Goal: Task Accomplishment & Management: Complete application form

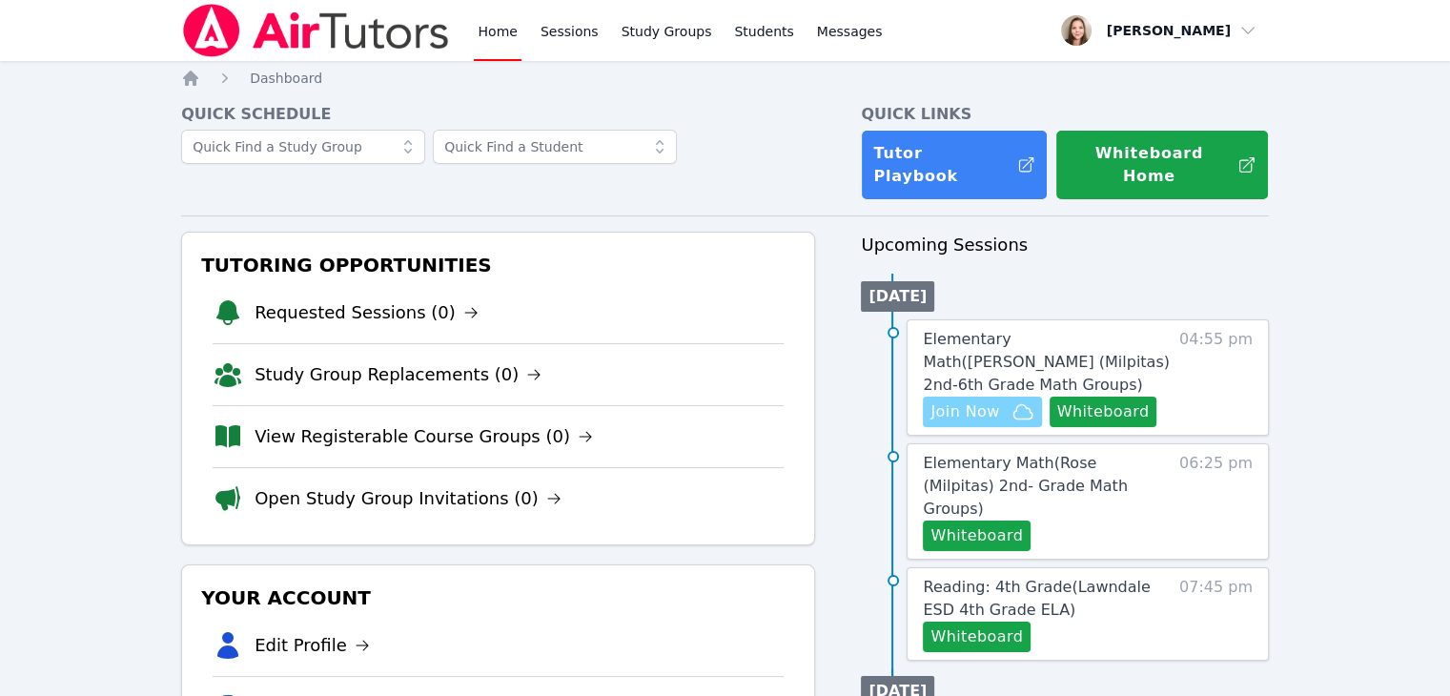
click at [942, 400] on span "Join Now" at bounding box center [964, 411] width 69 height 23
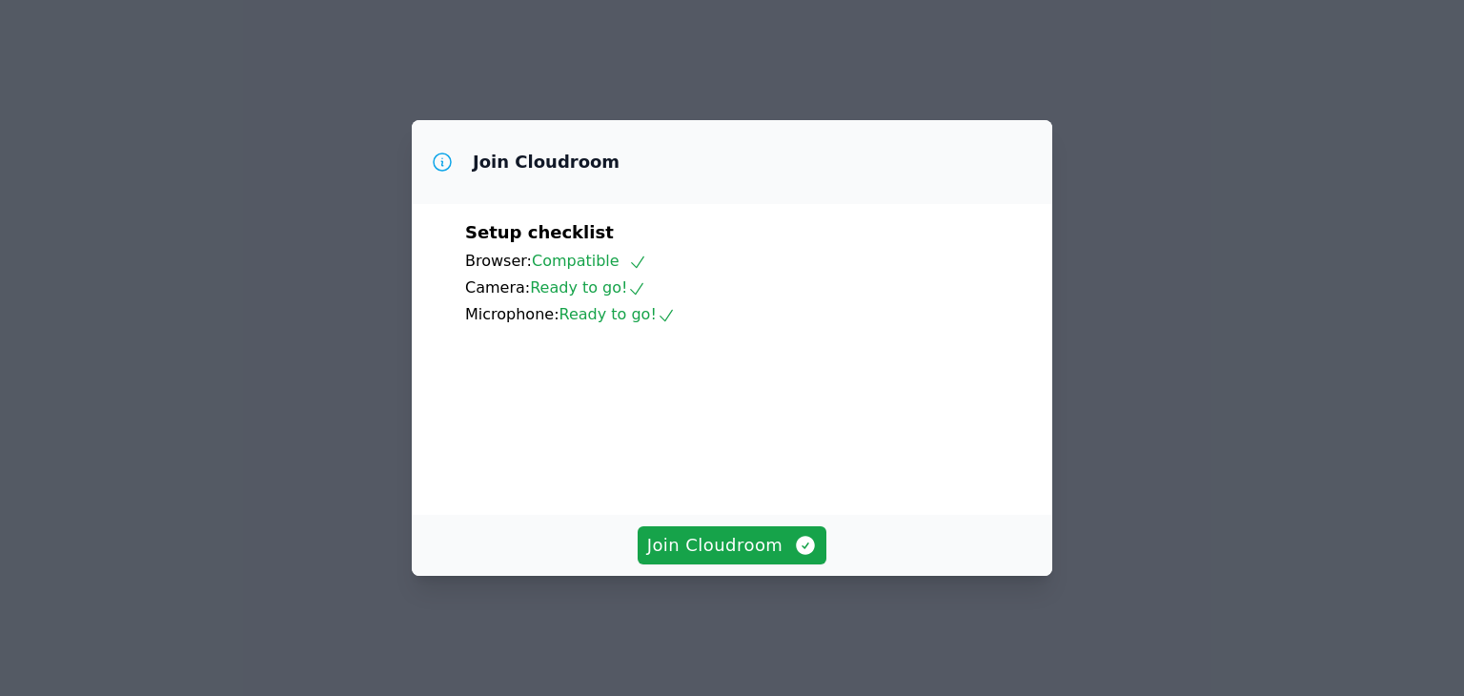
click at [702, 543] on button "Join Cloudroom" at bounding box center [733, 545] width 190 height 38
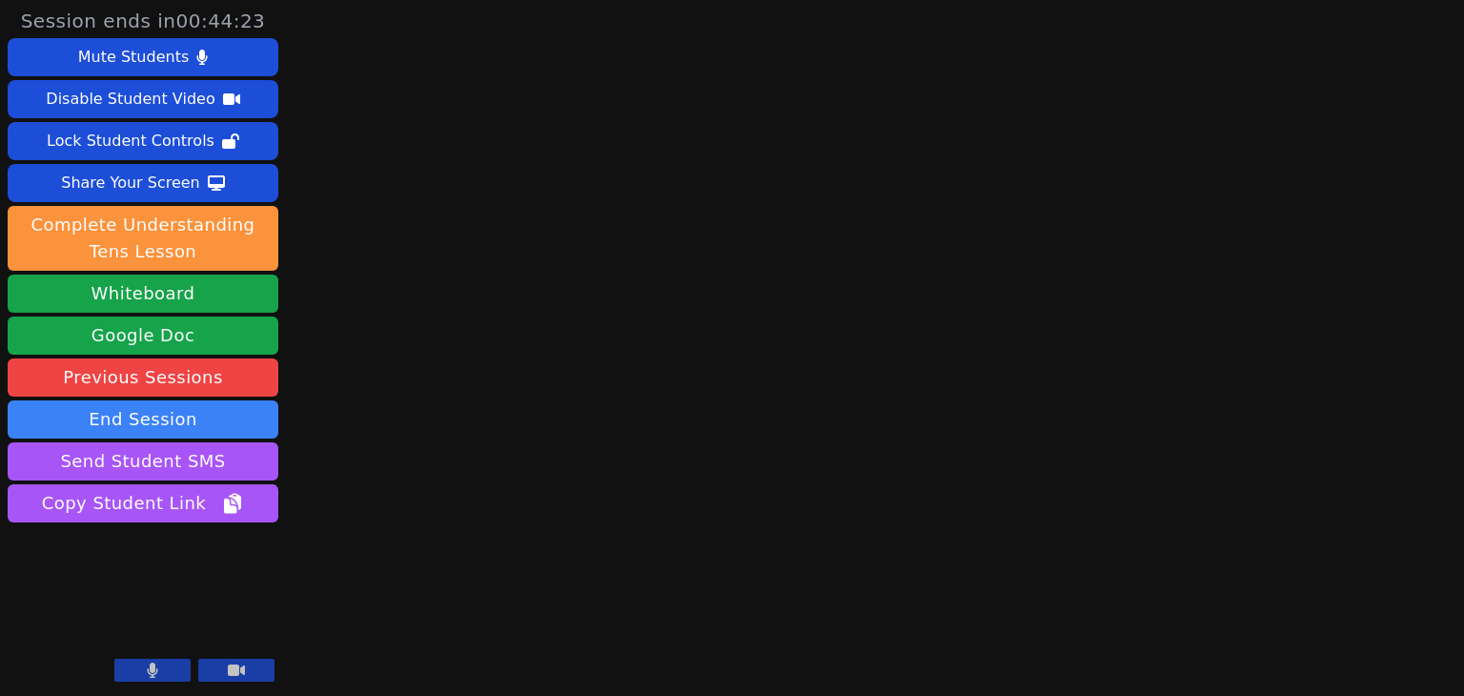
click at [172, 669] on button at bounding box center [152, 670] width 76 height 23
click at [1226, 439] on div "Session ends in 00:43:45 Mute Students Disable Student Video Lock Student Contr…" at bounding box center [732, 348] width 1464 height 696
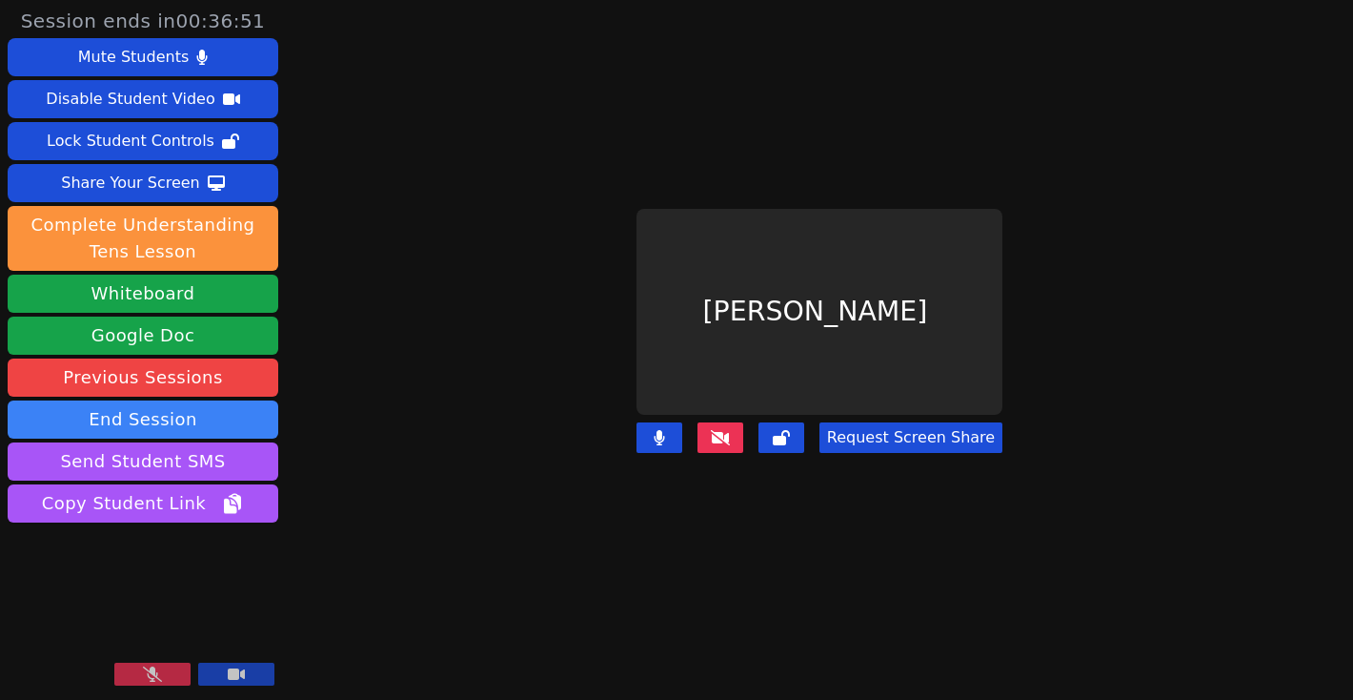
click at [157, 668] on icon at bounding box center [152, 673] width 19 height 15
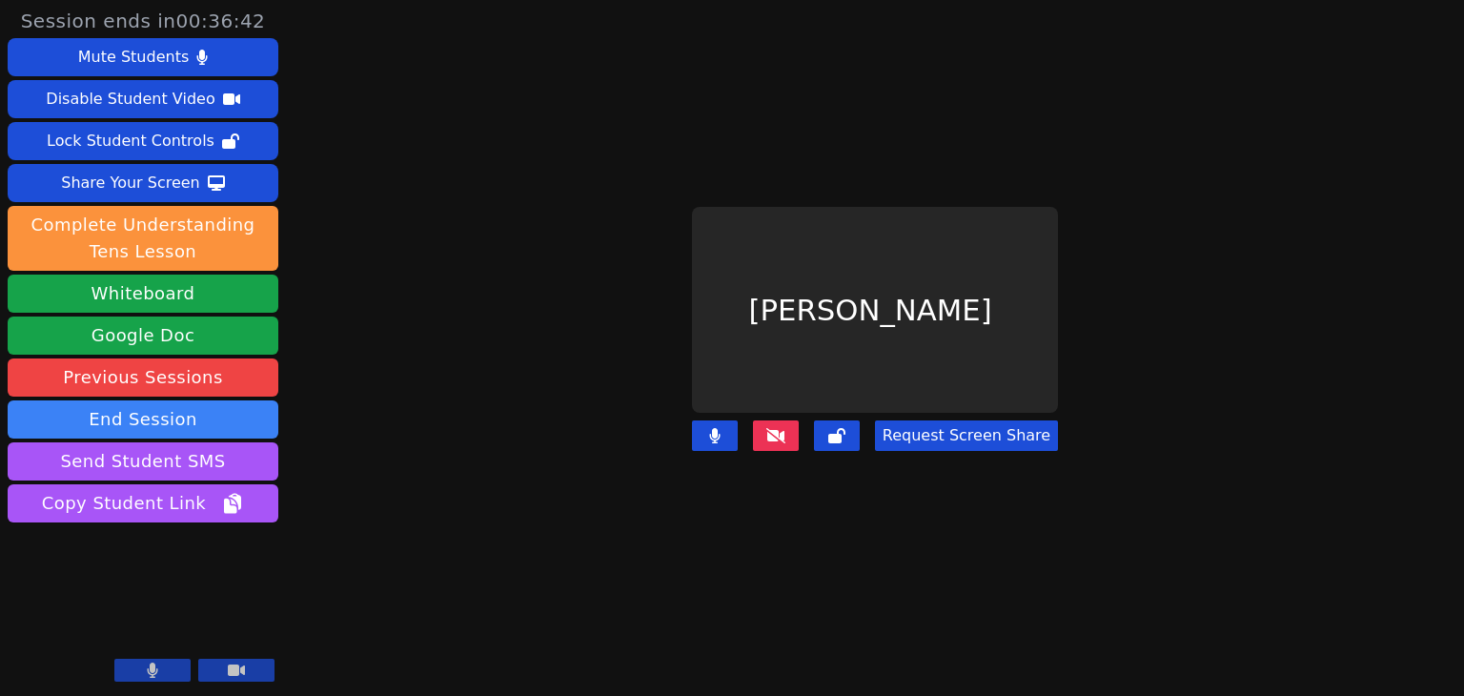
click at [784, 428] on icon at bounding box center [775, 435] width 19 height 15
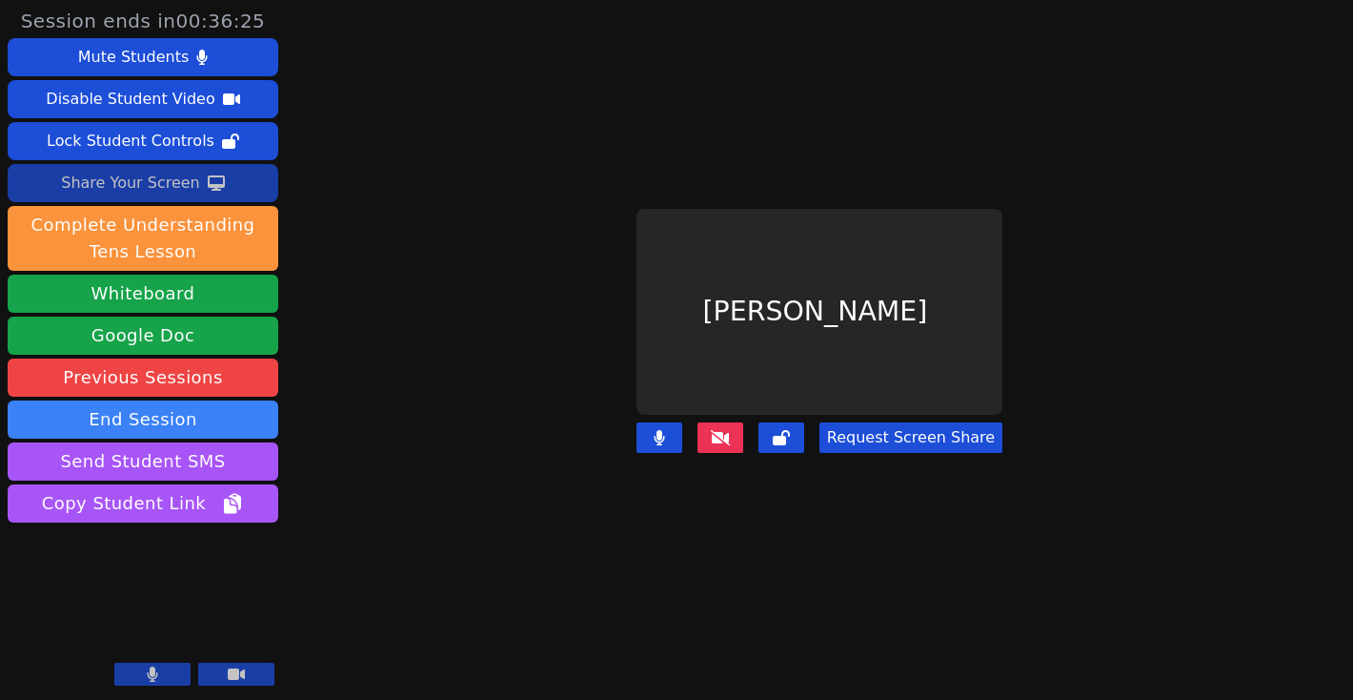
click at [214, 189] on icon at bounding box center [216, 182] width 17 height 15
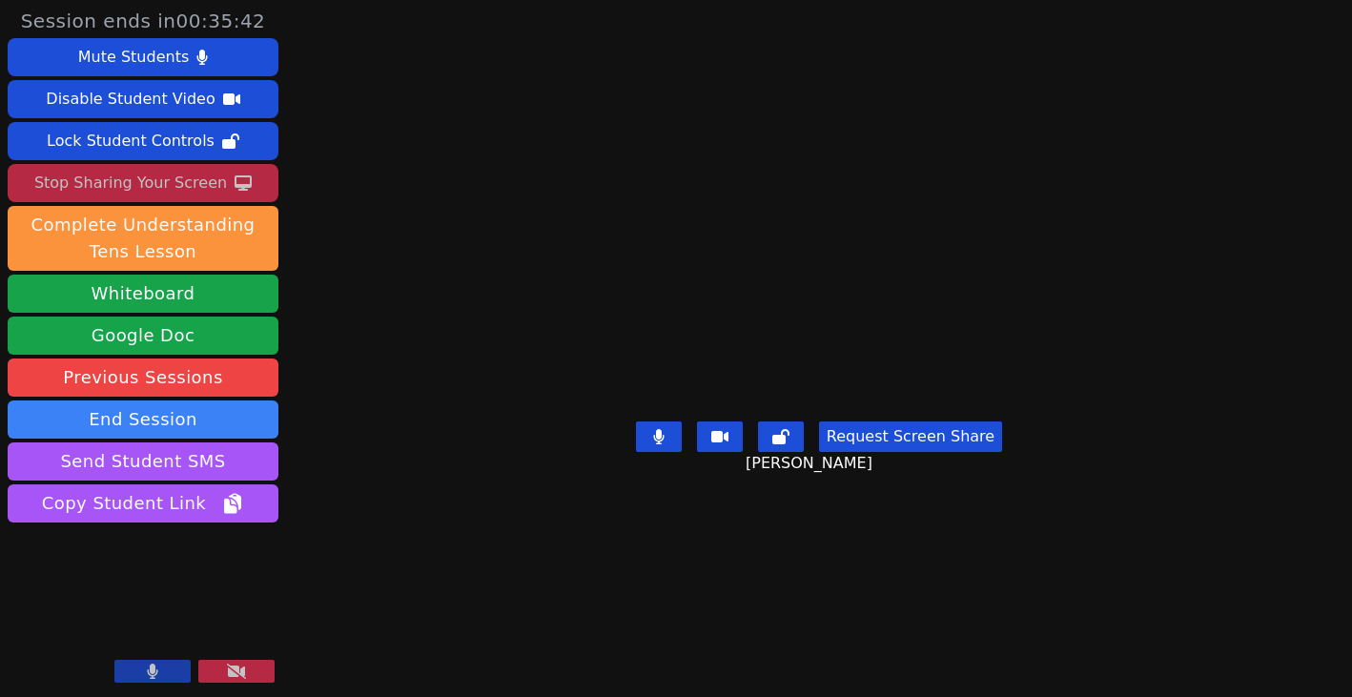
click at [119, 187] on div "Stop Sharing Your Screen" at bounding box center [130, 183] width 193 height 31
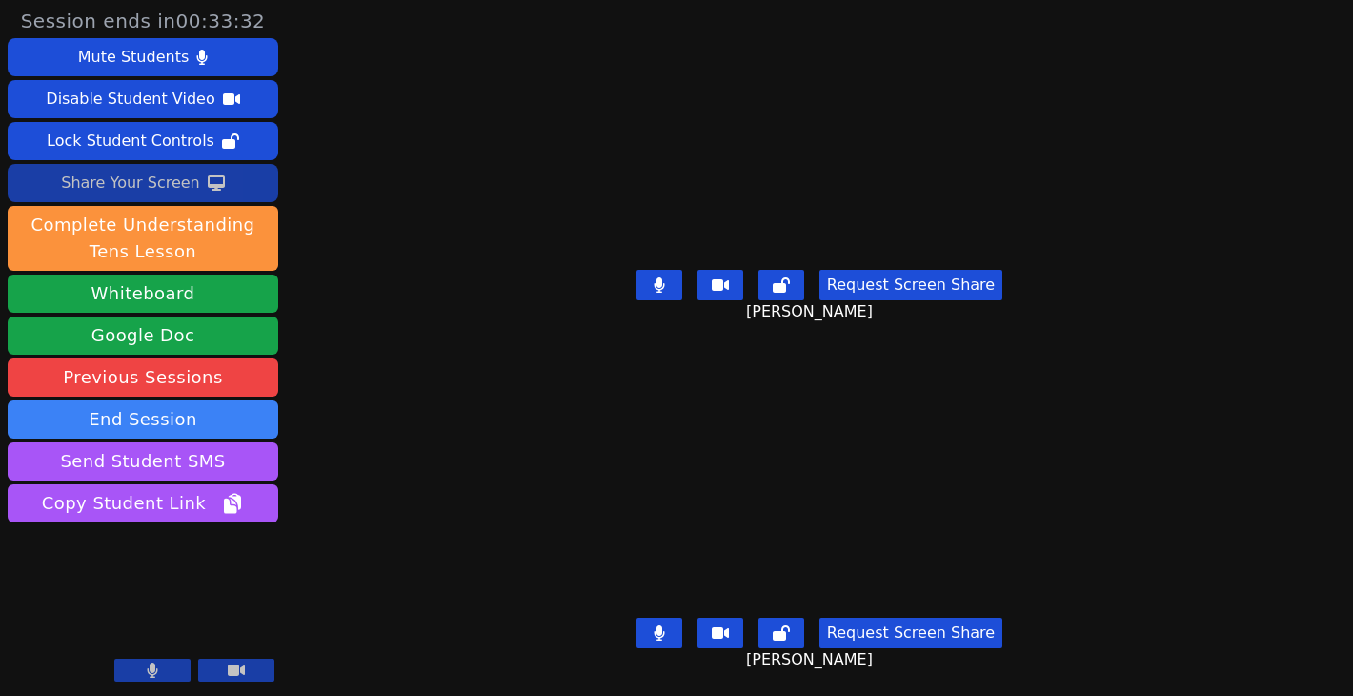
click at [102, 173] on div "Share Your Screen" at bounding box center [130, 183] width 139 height 31
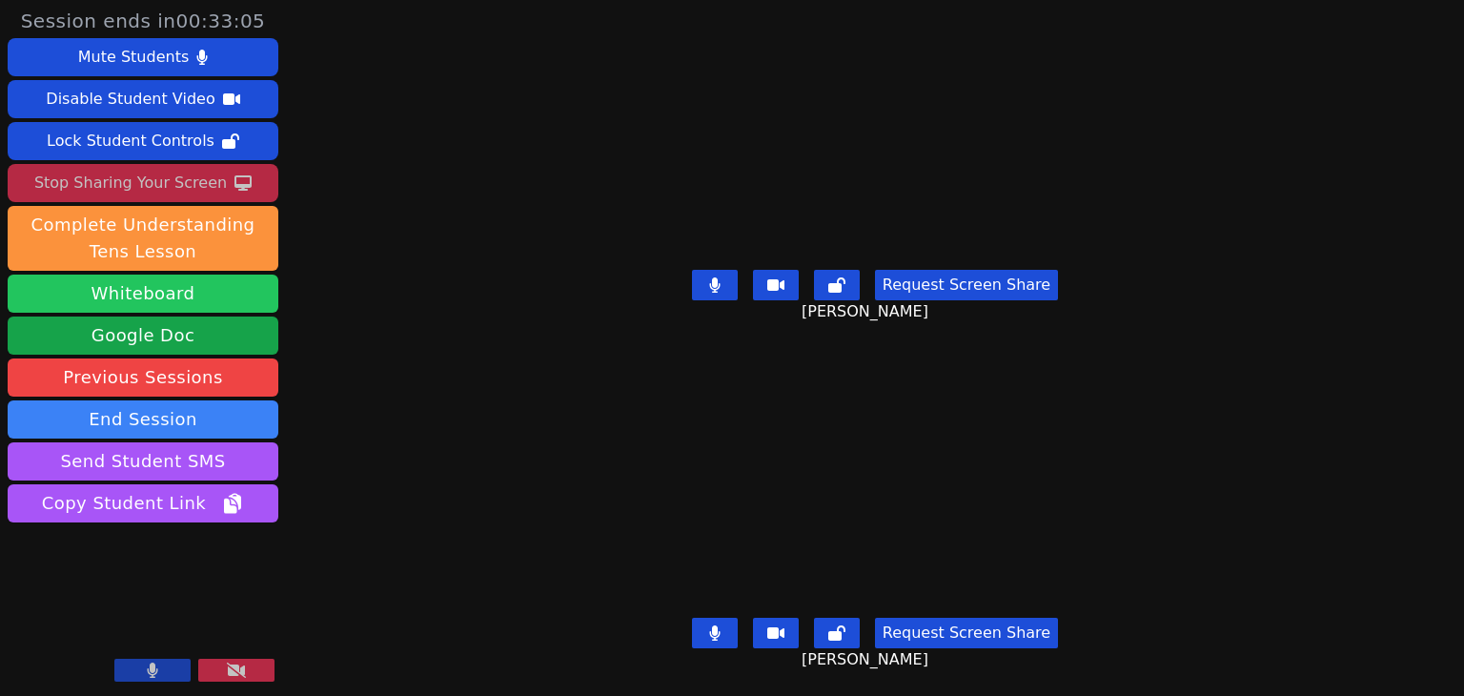
click at [214, 292] on button "Whiteboard" at bounding box center [143, 294] width 271 height 38
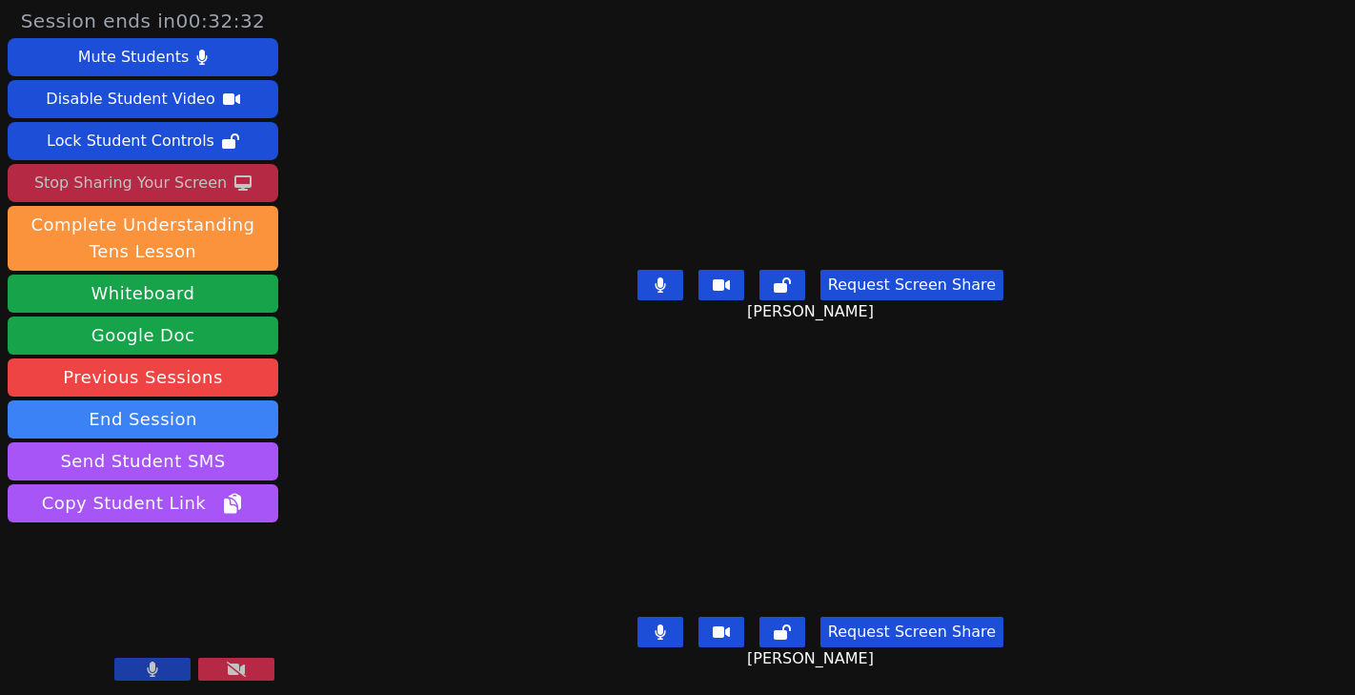
click at [153, 679] on button at bounding box center [152, 669] width 76 height 23
click at [164, 672] on button at bounding box center [152, 669] width 76 height 23
click at [234, 189] on icon at bounding box center [242, 182] width 17 height 15
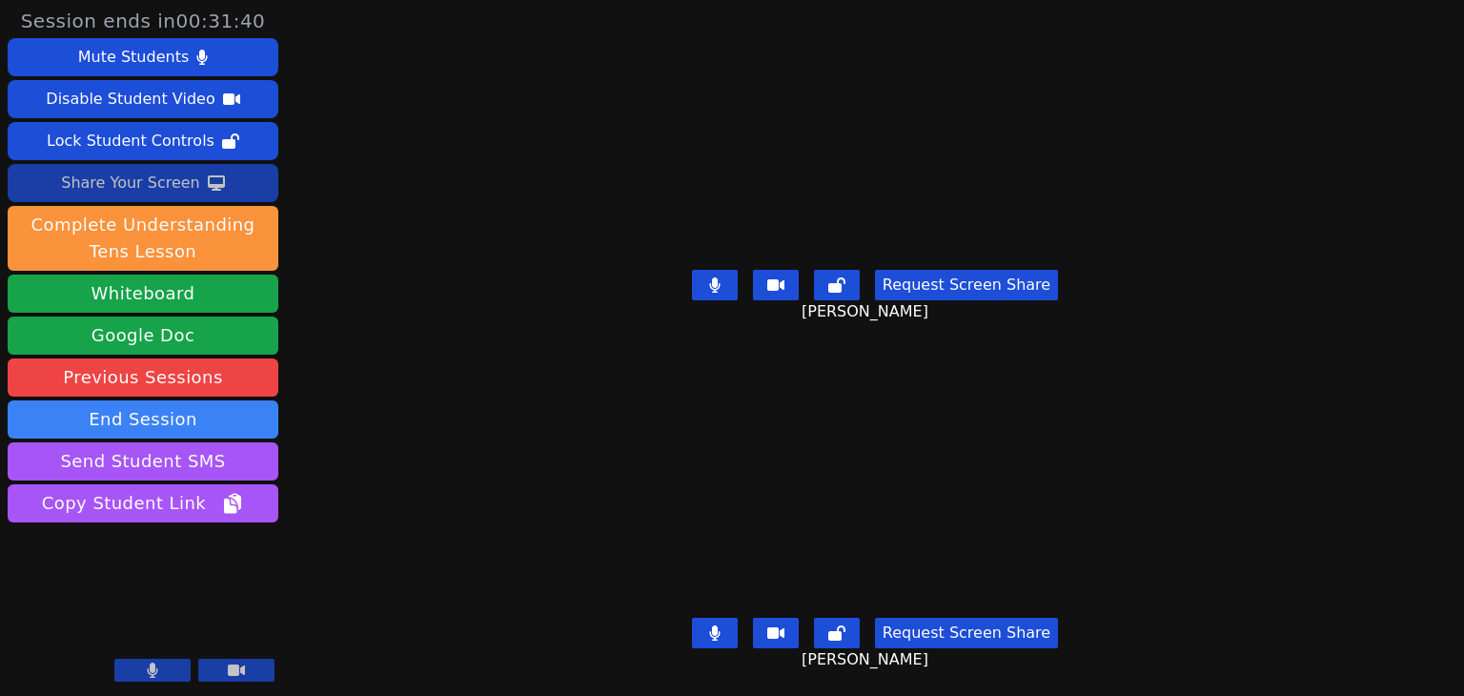
click at [212, 180] on icon at bounding box center [216, 182] width 17 height 15
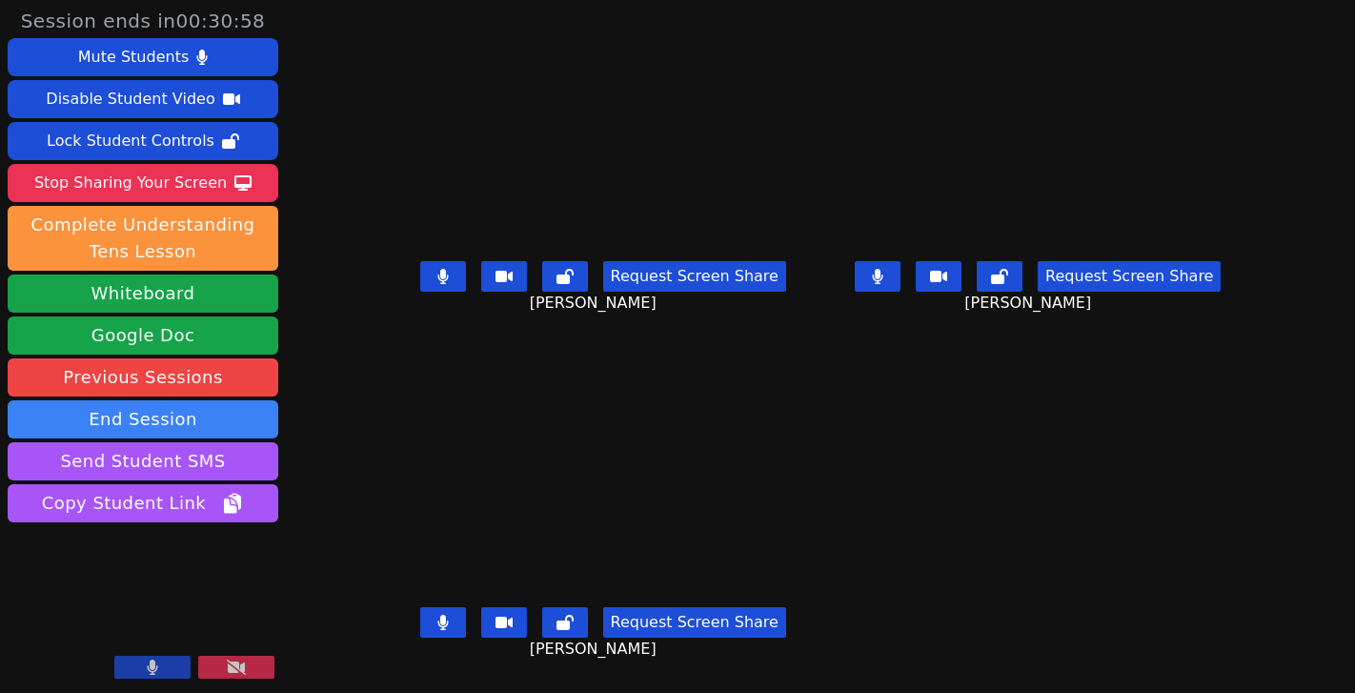
drag, startPoint x: 186, startPoint y: 191, endPoint x: 379, endPoint y: 27, distance: 253.6
click at [186, 192] on div "Stop Sharing Your Screen" at bounding box center [130, 183] width 193 height 31
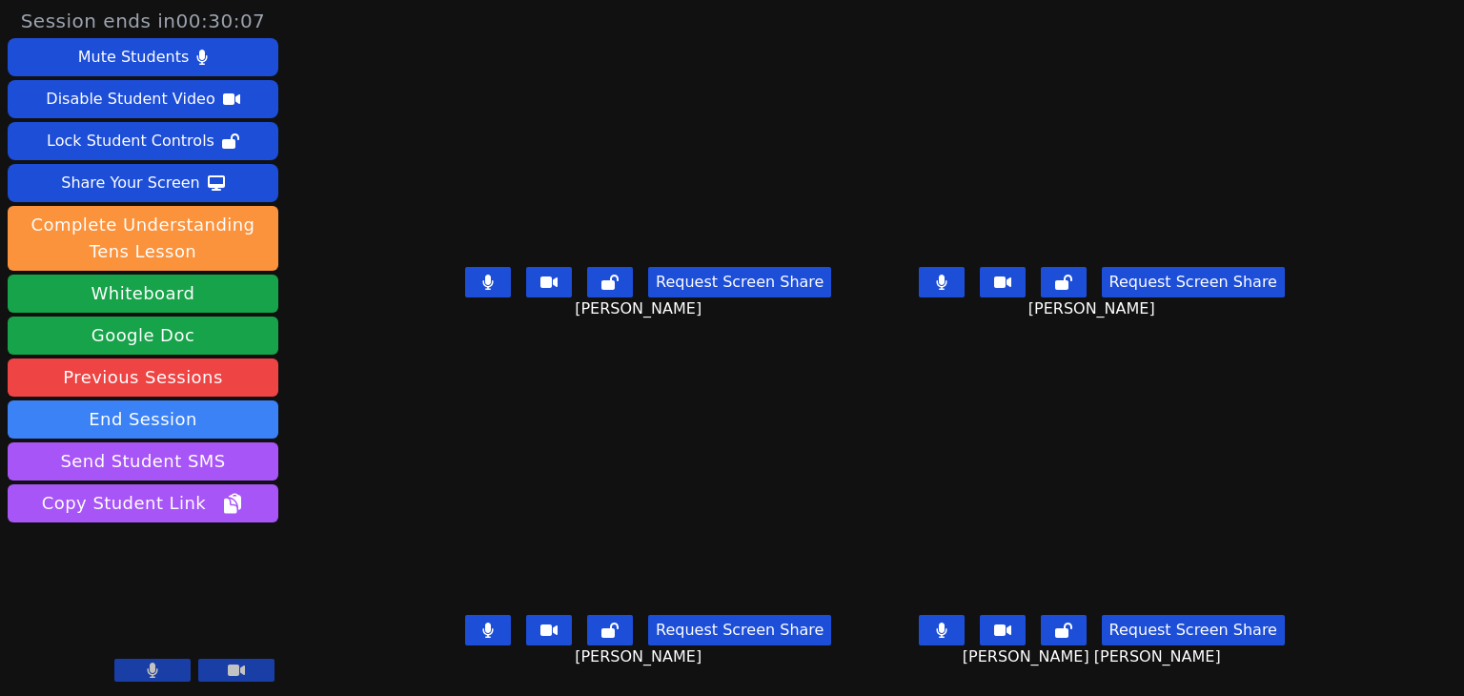
click at [465, 275] on button at bounding box center [488, 282] width 46 height 31
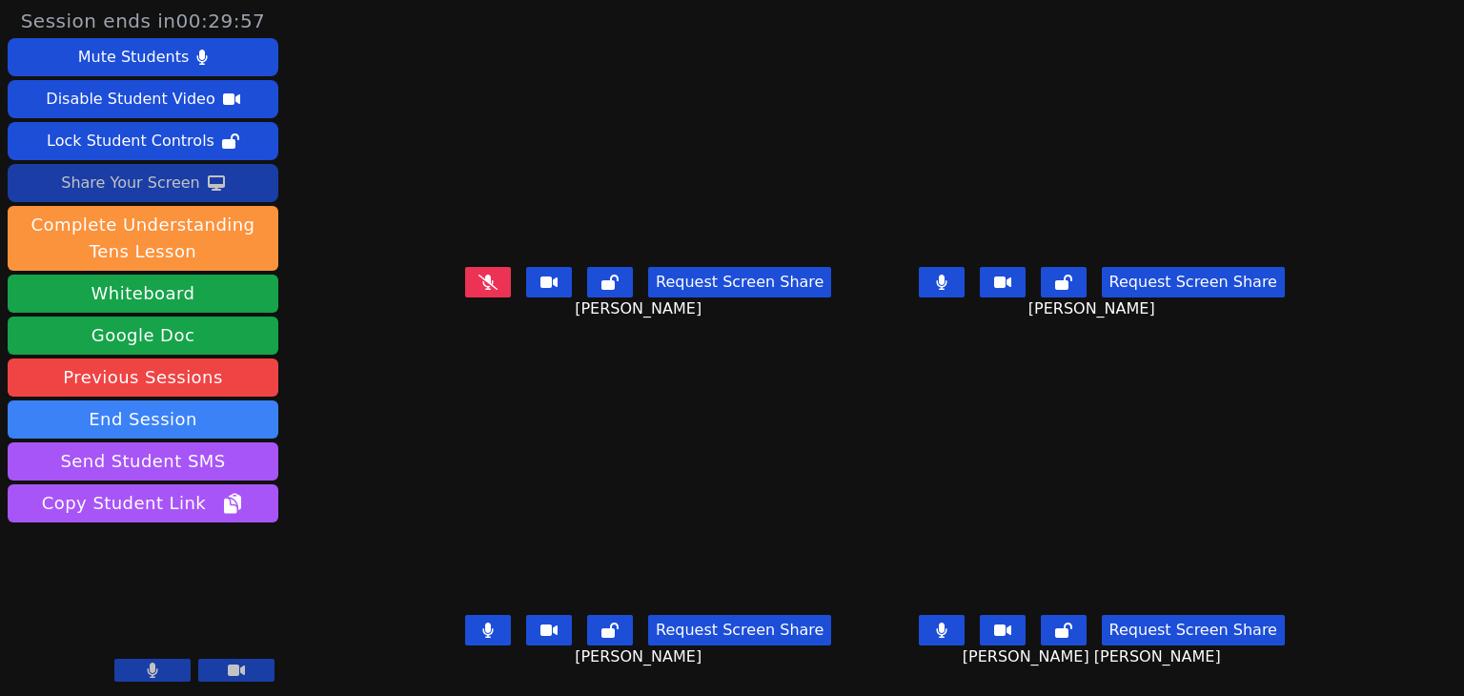
click at [242, 192] on button "Share Your Screen" at bounding box center [143, 183] width 271 height 38
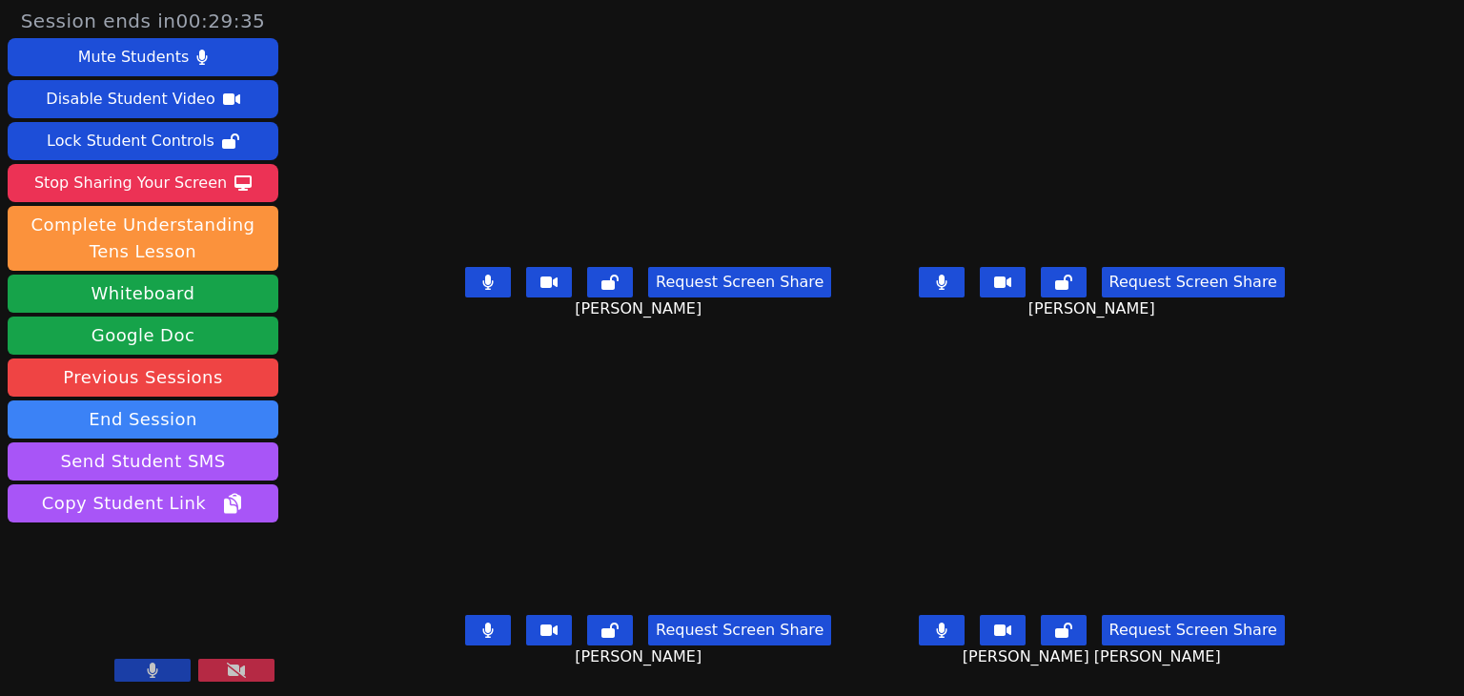
click at [473, 287] on button at bounding box center [488, 282] width 46 height 31
click at [965, 290] on button at bounding box center [942, 282] width 46 height 31
click at [965, 641] on button at bounding box center [942, 630] width 46 height 31
click at [482, 636] on icon at bounding box center [487, 629] width 11 height 15
click at [441, 295] on div "Request Screen Share Joseph Pennell" at bounding box center [648, 297] width 438 height 76
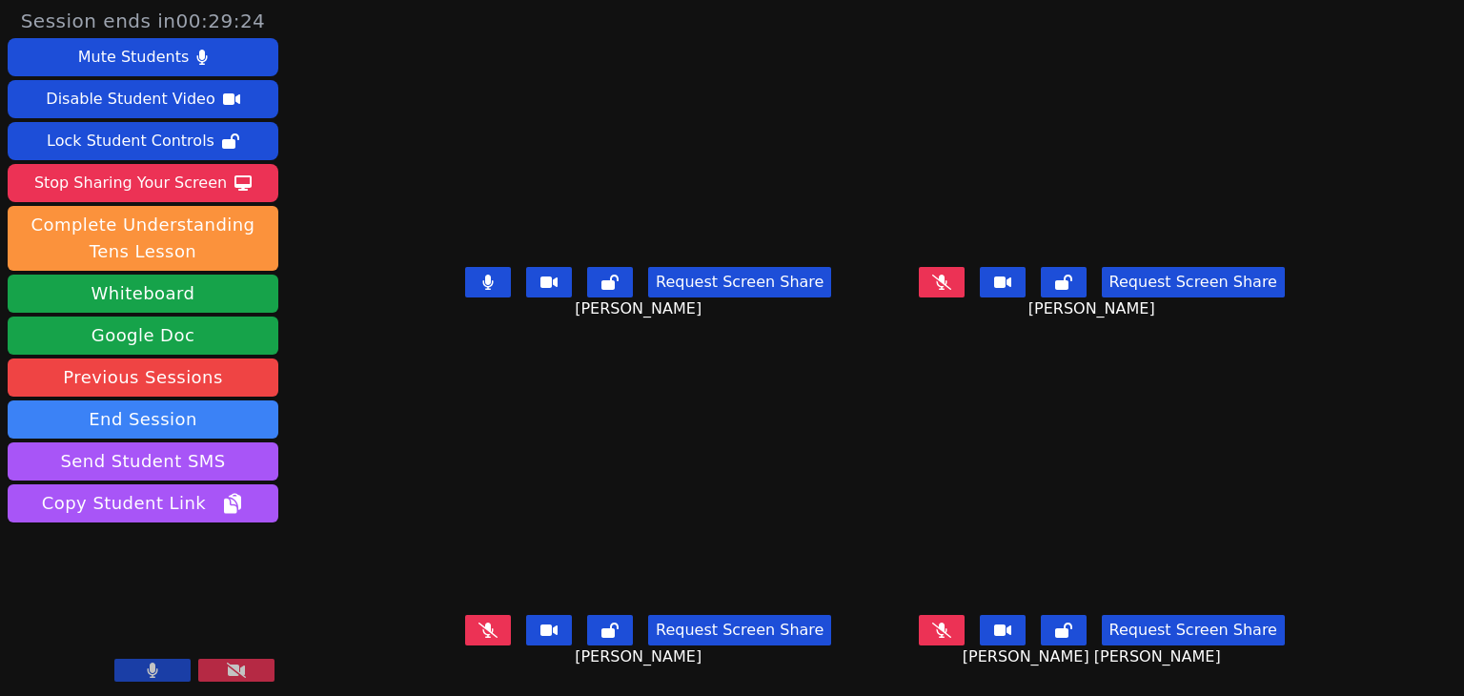
click at [465, 289] on button at bounding box center [488, 282] width 46 height 31
click at [465, 291] on button at bounding box center [488, 282] width 46 height 31
click at [483, 288] on icon at bounding box center [488, 282] width 10 height 15
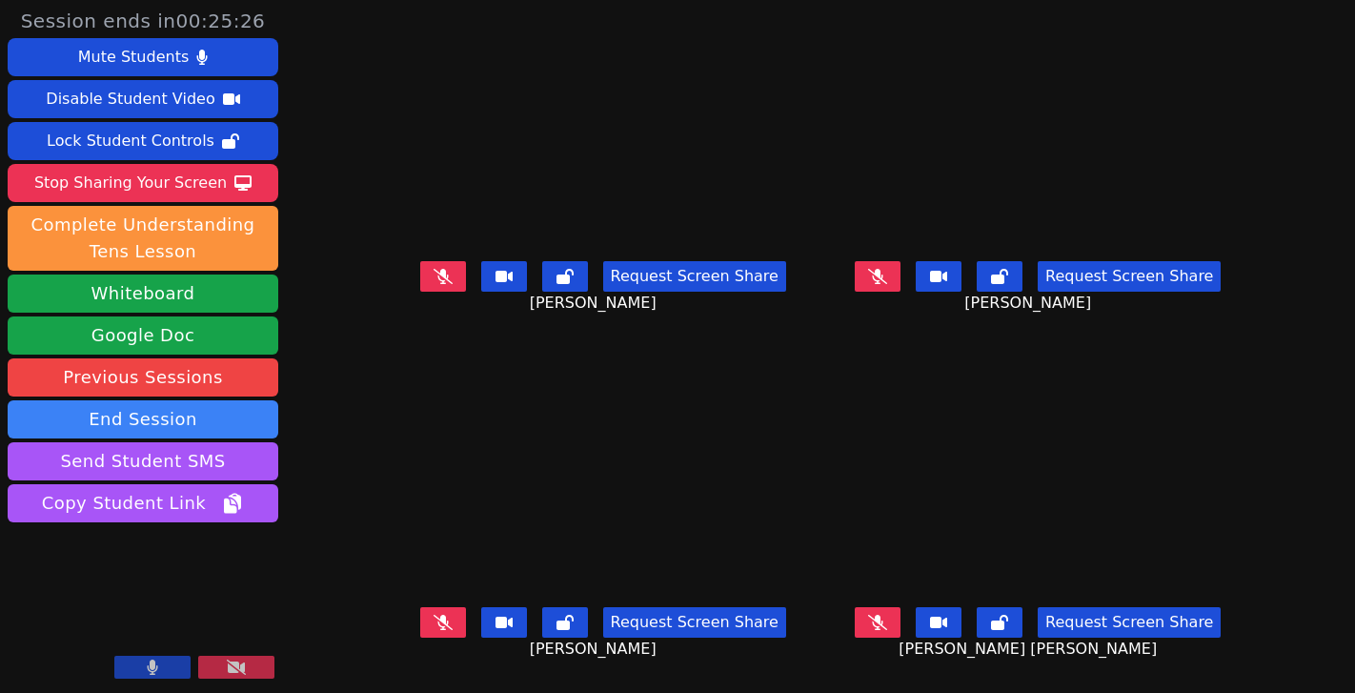
click at [434, 620] on icon at bounding box center [443, 622] width 19 height 15
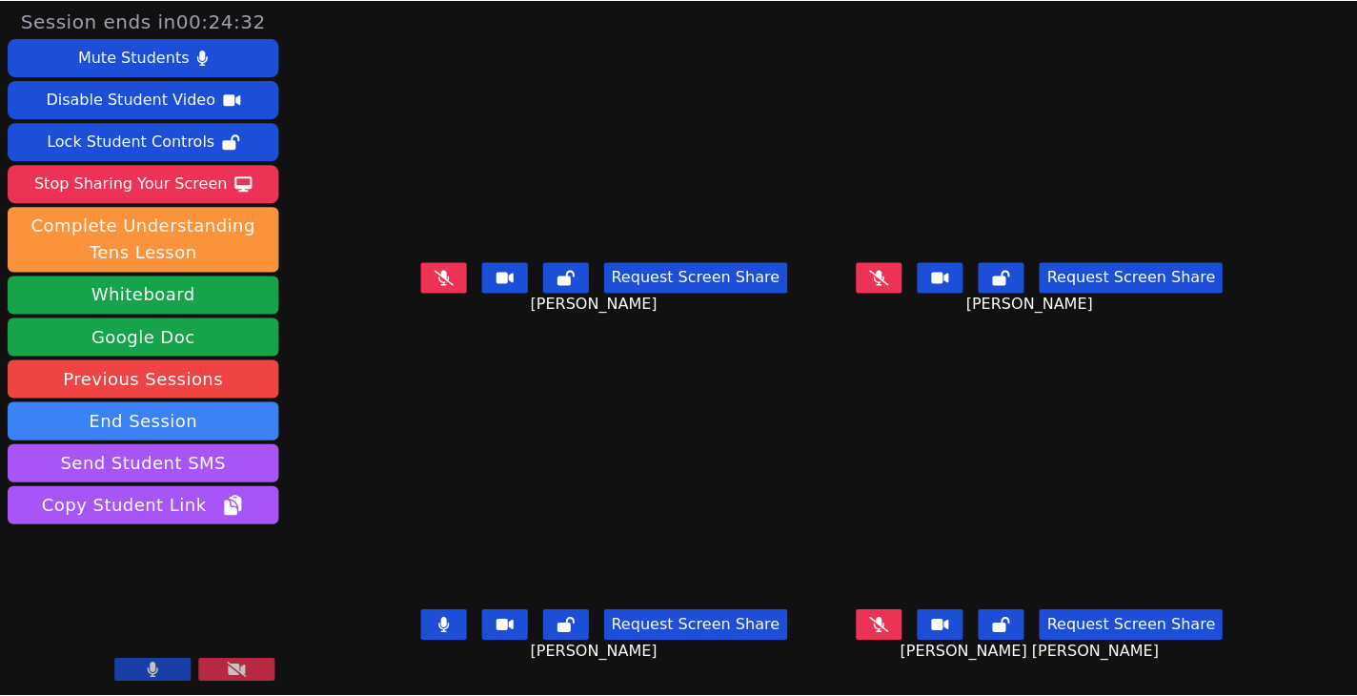
scroll to position [4, 0]
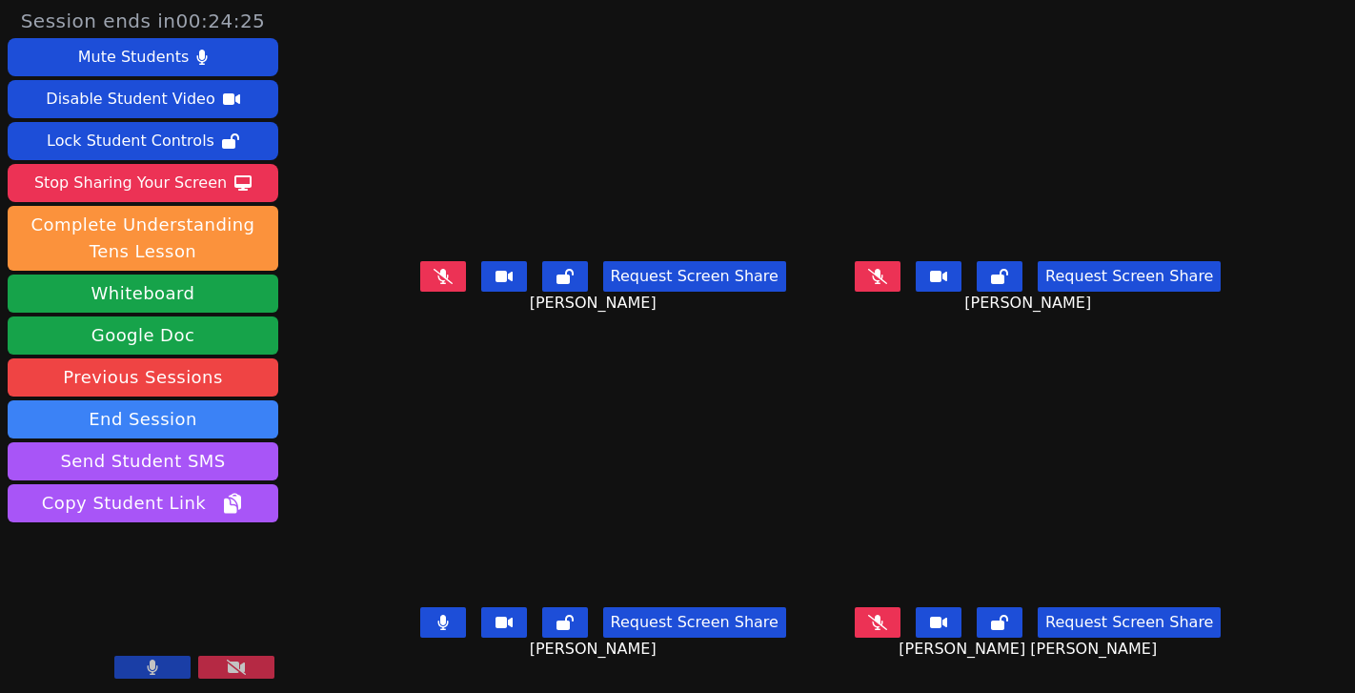
drag, startPoint x: 628, startPoint y: 652, endPoint x: 582, endPoint y: 679, distance: 53.0
click at [582, 679] on main "Joseph Pennell Request Screen Share Joseph Pennell Emily Tan Request Screen Sha…" at bounding box center [820, 346] width 855 height 693
click at [500, 670] on div "Adonis Aguilar Gutierrez Request Screen Share Adonis Aguilar Gutierrez" at bounding box center [603, 520] width 420 height 347
drag, startPoint x: 499, startPoint y: 665, endPoint x: 490, endPoint y: 661, distance: 10.3
click at [490, 661] on div "Request Screen Share Adonis Aguilar Gutierrez" at bounding box center [603, 638] width 420 height 76
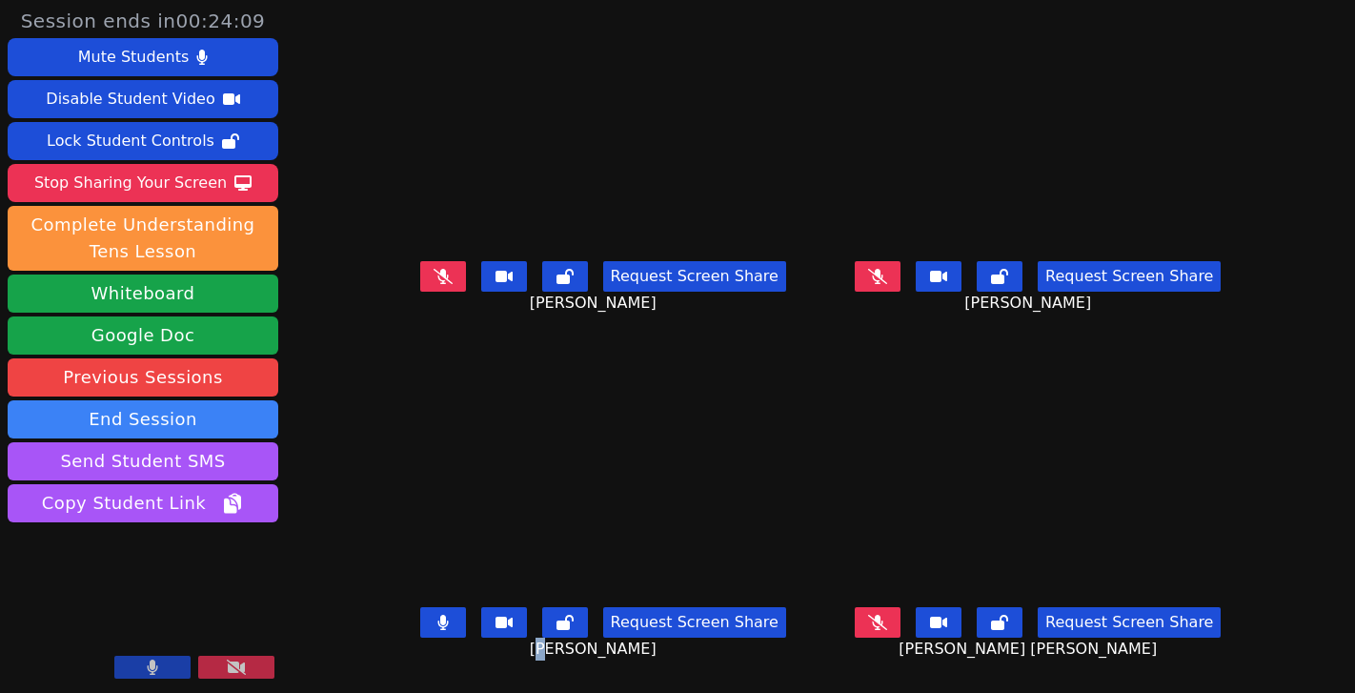
click at [885, 609] on button at bounding box center [878, 622] width 46 height 31
click at [901, 620] on button at bounding box center [878, 622] width 46 height 31
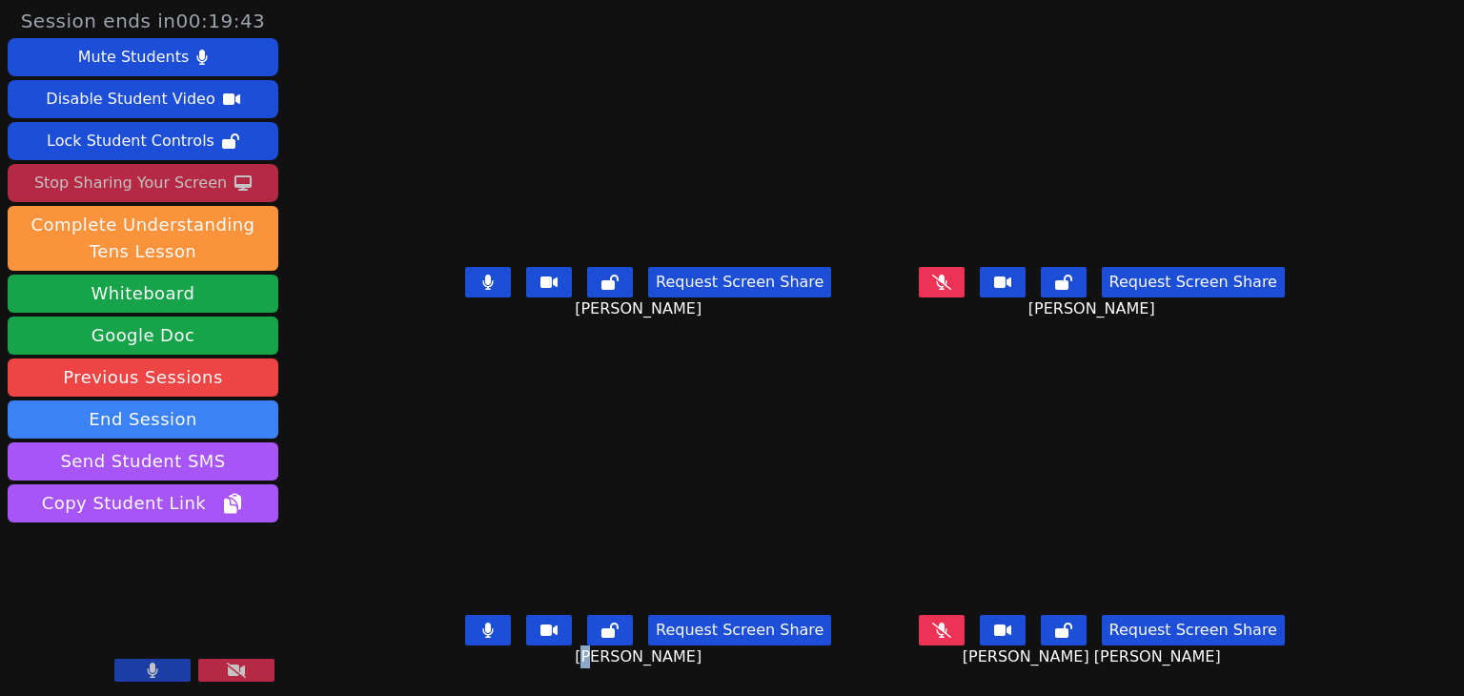
click at [239, 183] on icon at bounding box center [242, 182] width 17 height 15
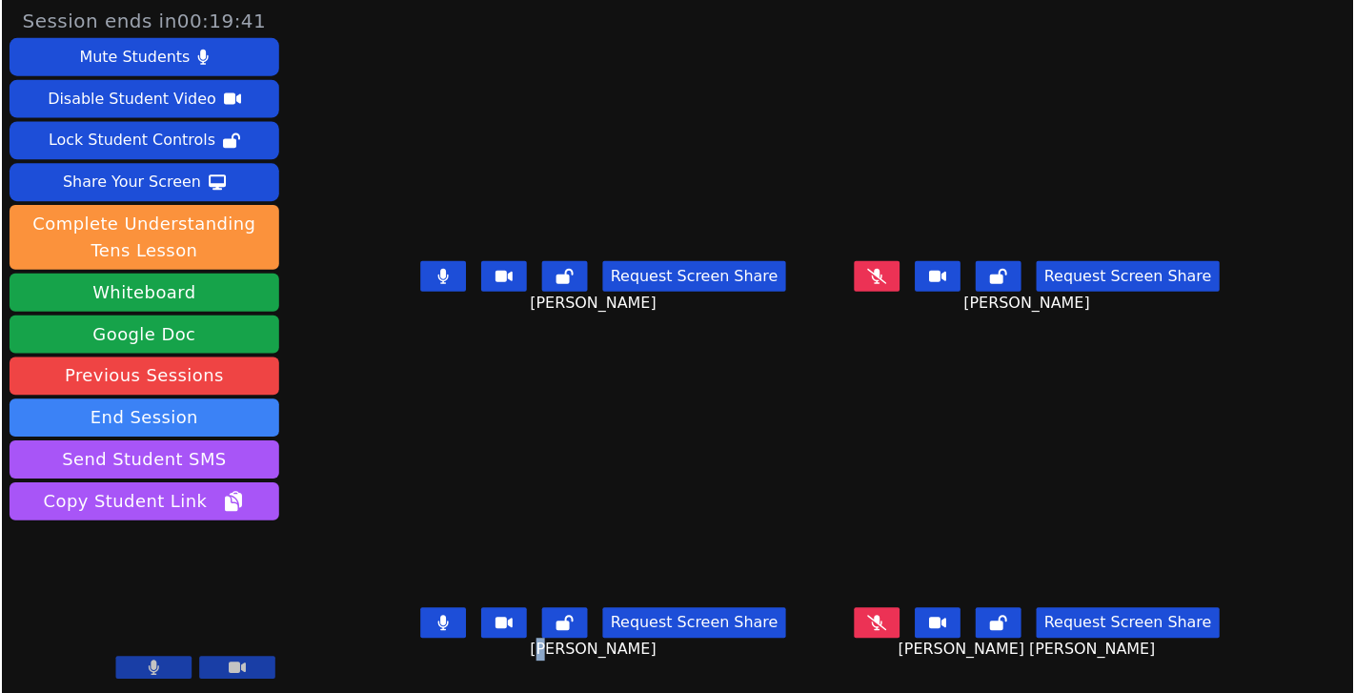
scroll to position [3, 0]
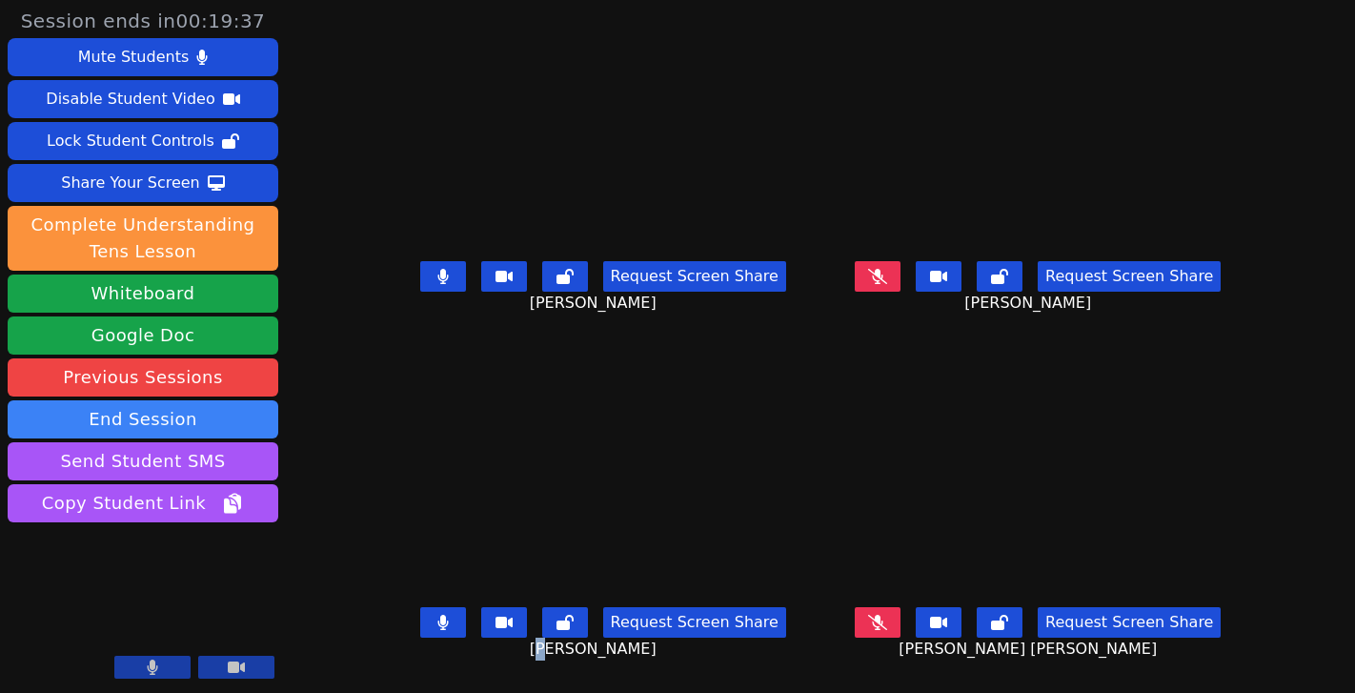
click at [168, 666] on button at bounding box center [152, 667] width 76 height 23
click at [155, 667] on icon at bounding box center [152, 667] width 19 height 15
click at [901, 289] on button at bounding box center [878, 276] width 46 height 31
click at [901, 607] on button at bounding box center [878, 622] width 46 height 31
click at [884, 615] on icon at bounding box center [878, 622] width 10 height 15
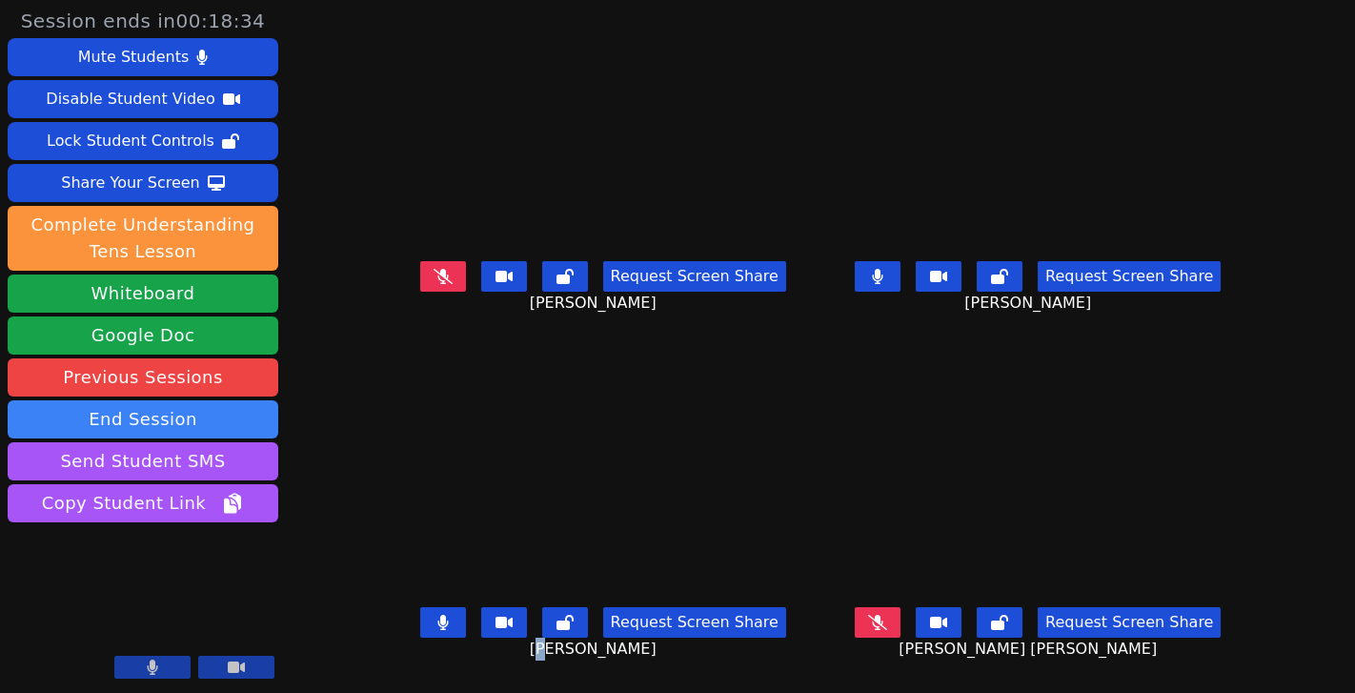
click at [884, 278] on icon at bounding box center [878, 276] width 10 height 15
click at [887, 623] on icon at bounding box center [877, 622] width 19 height 15
click at [602, 650] on span "Adonis Aguilar Gutierrez" at bounding box center [596, 649] width 132 height 23
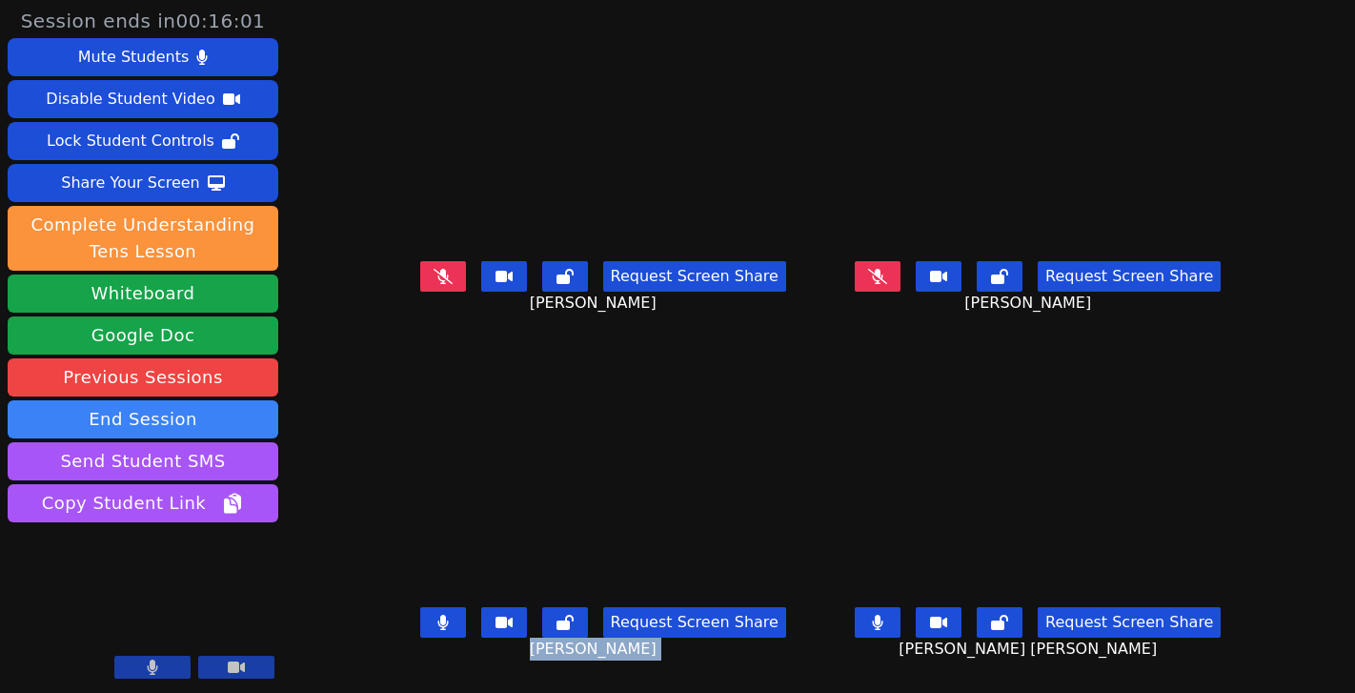
click at [602, 650] on span "Adonis Aguilar Gutierrez" at bounding box center [596, 649] width 132 height 23
click at [310, 97] on div "Session ends in 00:14:45 Mute Students Disable Student Video Lock Student Contr…" at bounding box center [677, 346] width 1355 height 693
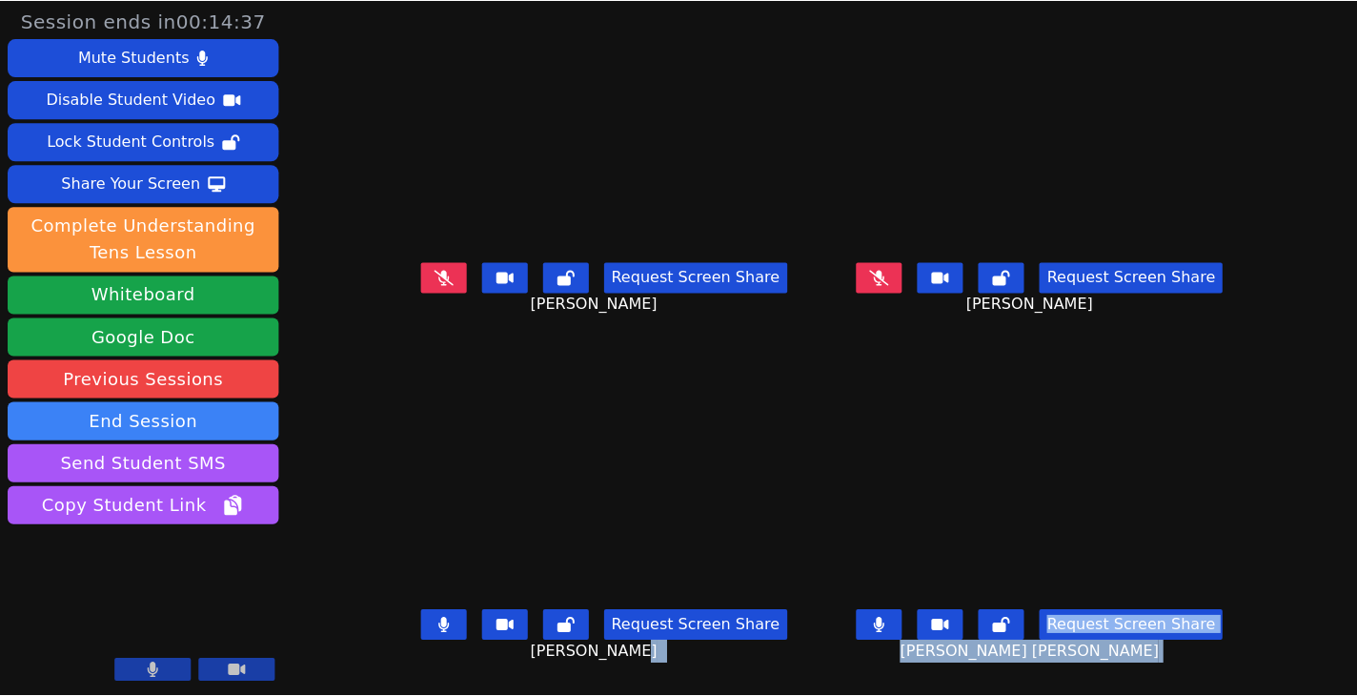
scroll to position [4, 0]
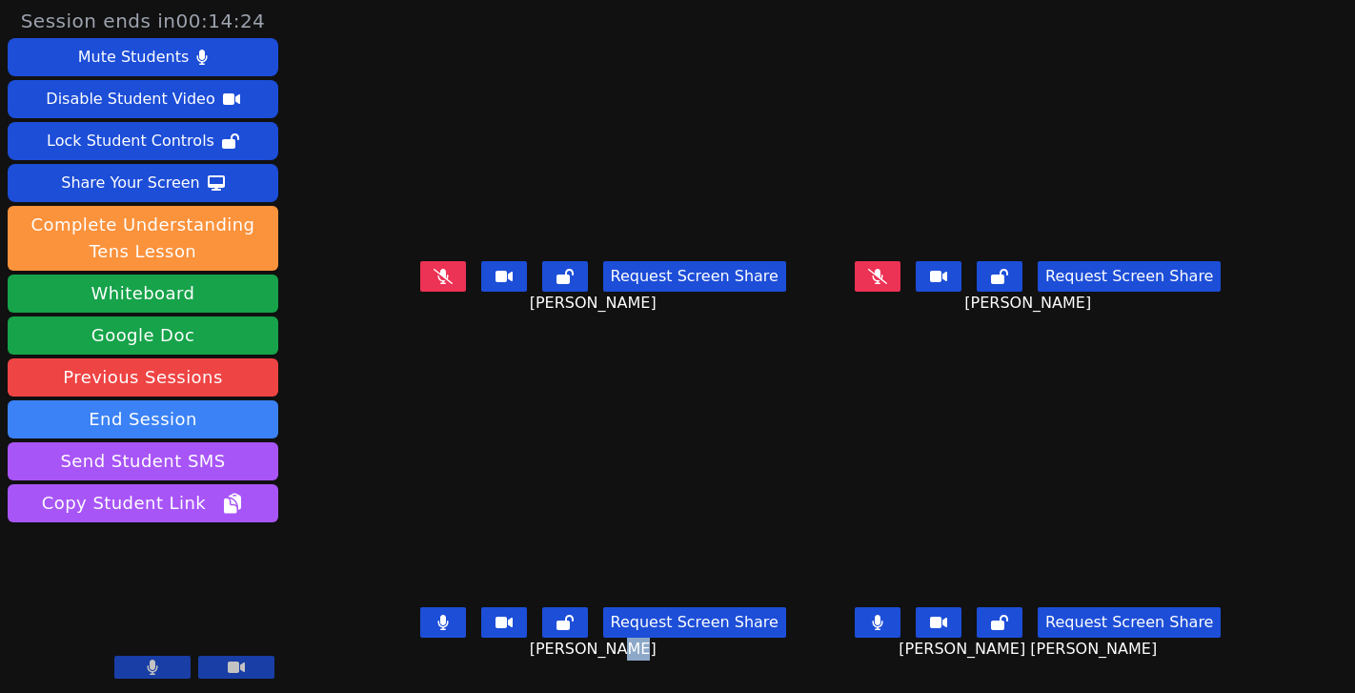
drag, startPoint x: 582, startPoint y: 646, endPoint x: 559, endPoint y: 662, distance: 28.8
click at [559, 662] on div "Request Screen Share Adonis Aguilar Gutierrez" at bounding box center [603, 638] width 420 height 76
click at [548, 638] on span "Adonis Aguilar Gutierrez" at bounding box center [596, 649] width 132 height 23
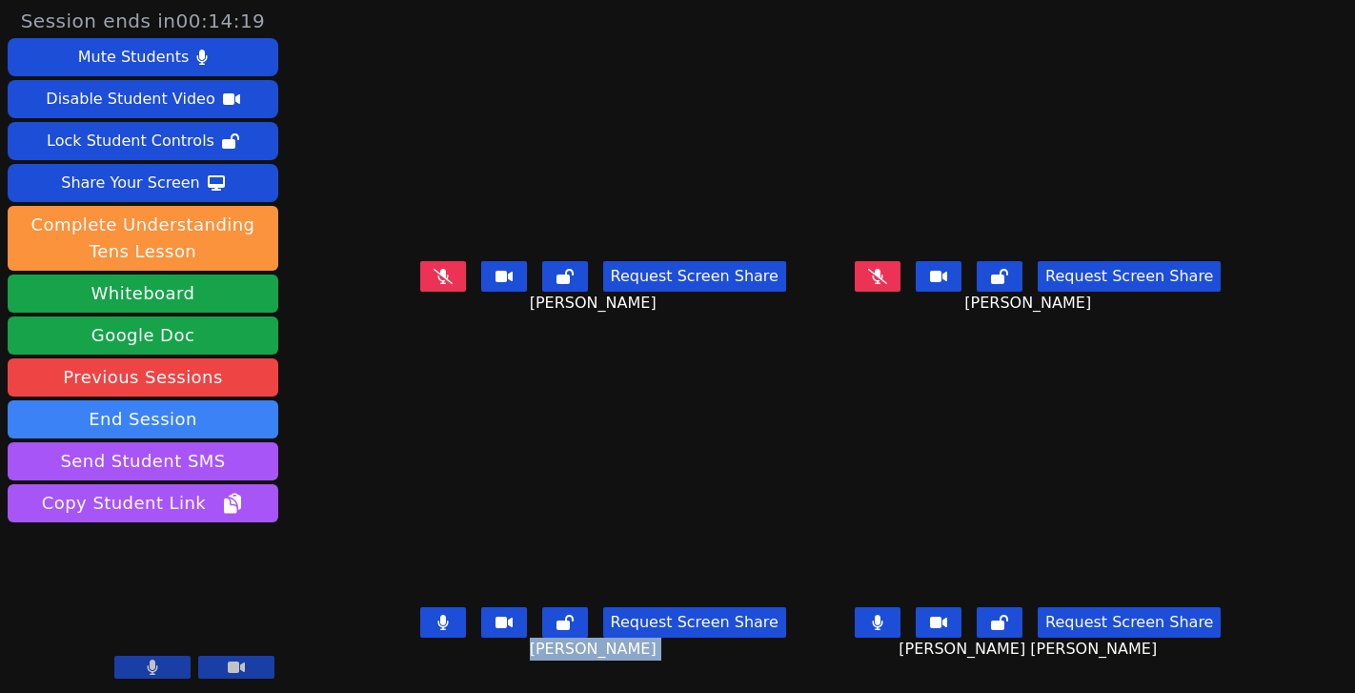
click at [539, 641] on span "Adonis Aguilar Gutierrez" at bounding box center [596, 649] width 132 height 23
click at [538, 641] on span "Adonis Aguilar Gutierrez" at bounding box center [596, 649] width 132 height 23
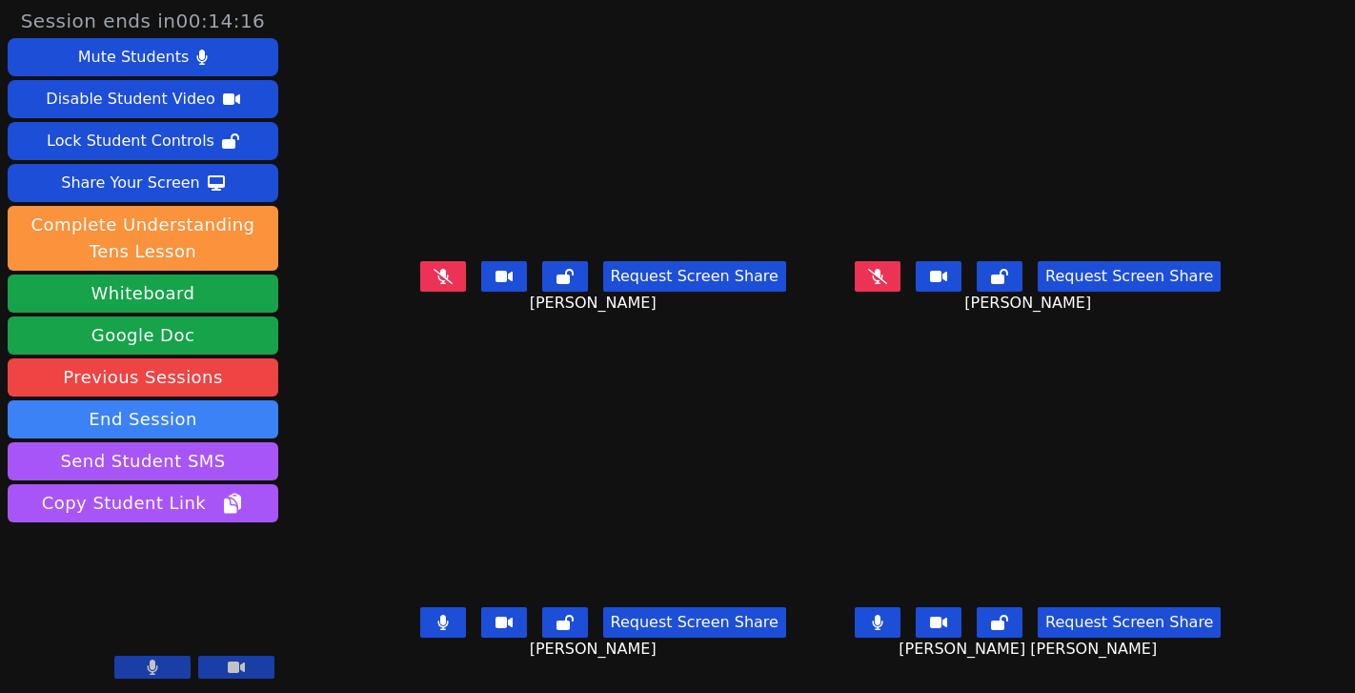
click at [538, 641] on span "Adonis Aguilar Gutierrez" at bounding box center [596, 649] width 132 height 23
click at [537, 643] on span "Adonis Aguilar Gutierrez" at bounding box center [596, 649] width 132 height 23
click at [644, 644] on span "Adonis Aguilar Gutierrez" at bounding box center [596, 649] width 132 height 23
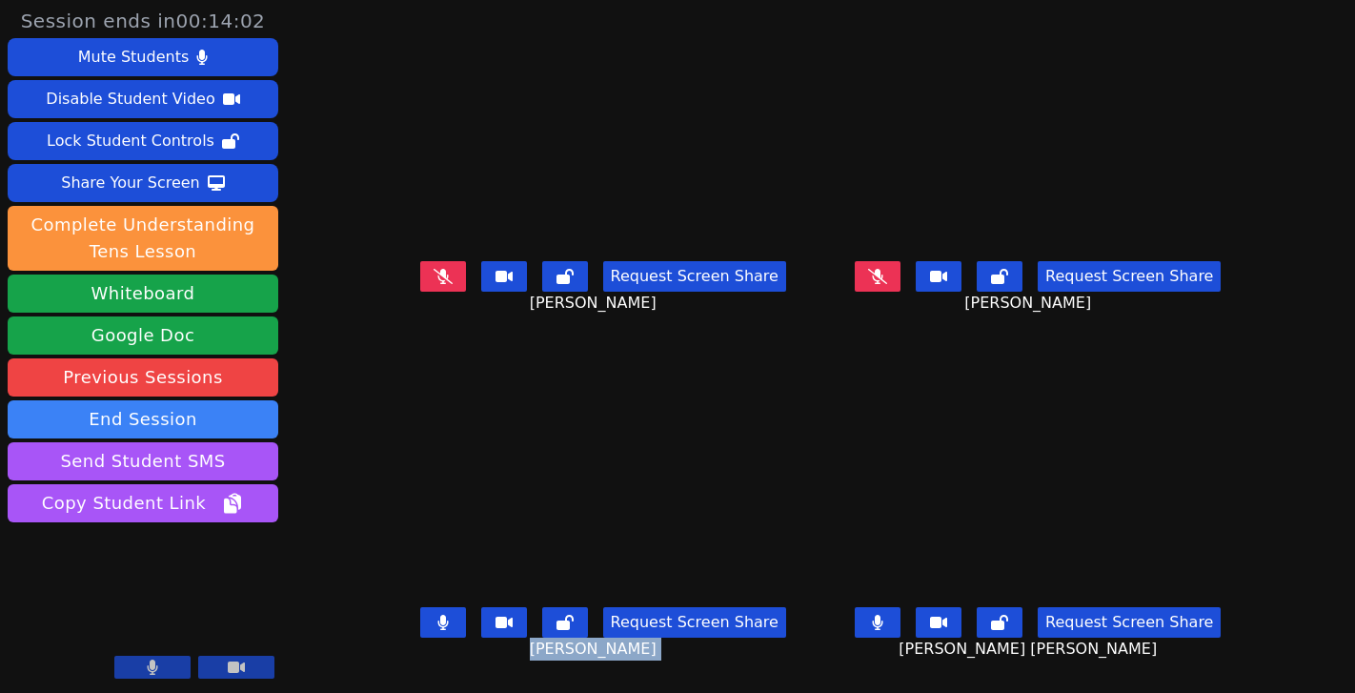
click at [644, 644] on span "Adonis Aguilar Gutierrez" at bounding box center [596, 649] width 132 height 23
click at [627, 644] on span "Adonis Aguilar Gutierrez" at bounding box center [596, 649] width 132 height 23
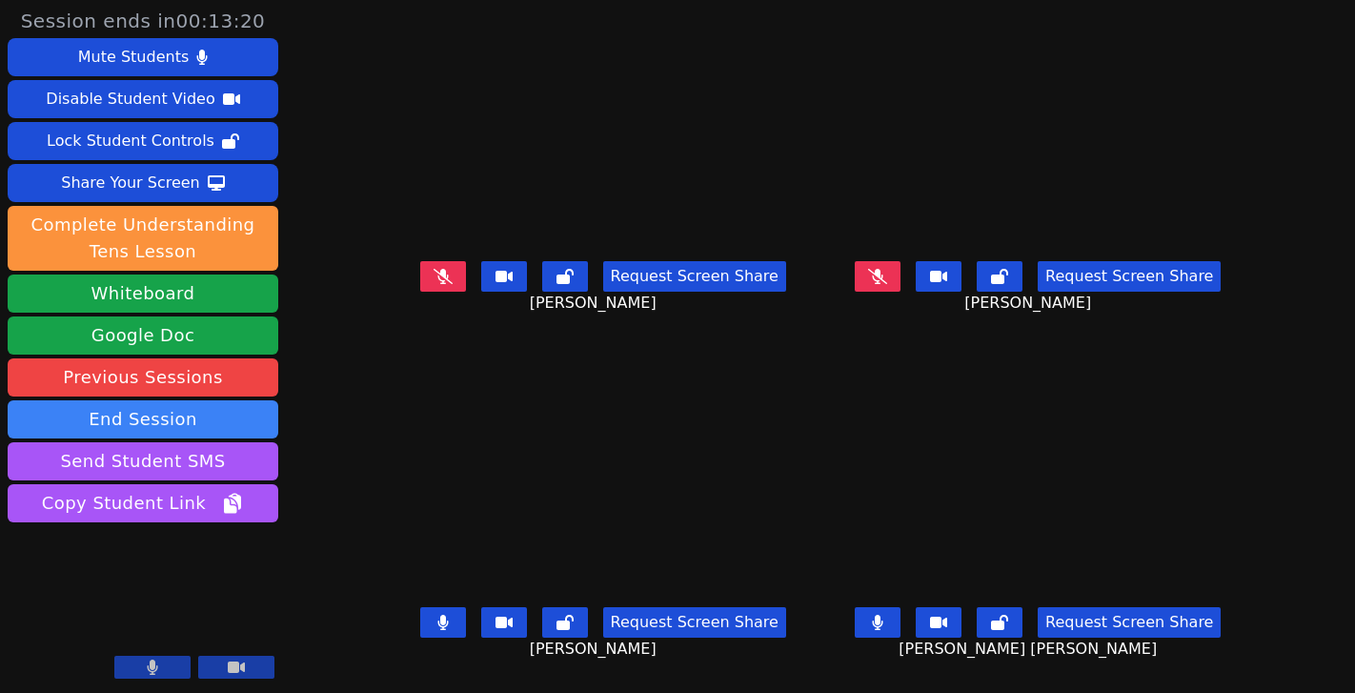
click at [444, 273] on button at bounding box center [443, 276] width 46 height 31
click at [887, 279] on icon at bounding box center [877, 276] width 19 height 15
drag, startPoint x: 647, startPoint y: 648, endPoint x: 928, endPoint y: 619, distance: 282.7
click at [928, 619] on main "Joseph Pennell Request Screen Share Joseph Pennell Emily Tan Request Screen Sha…" at bounding box center [820, 346] width 855 height 693
click at [420, 620] on button at bounding box center [443, 622] width 46 height 31
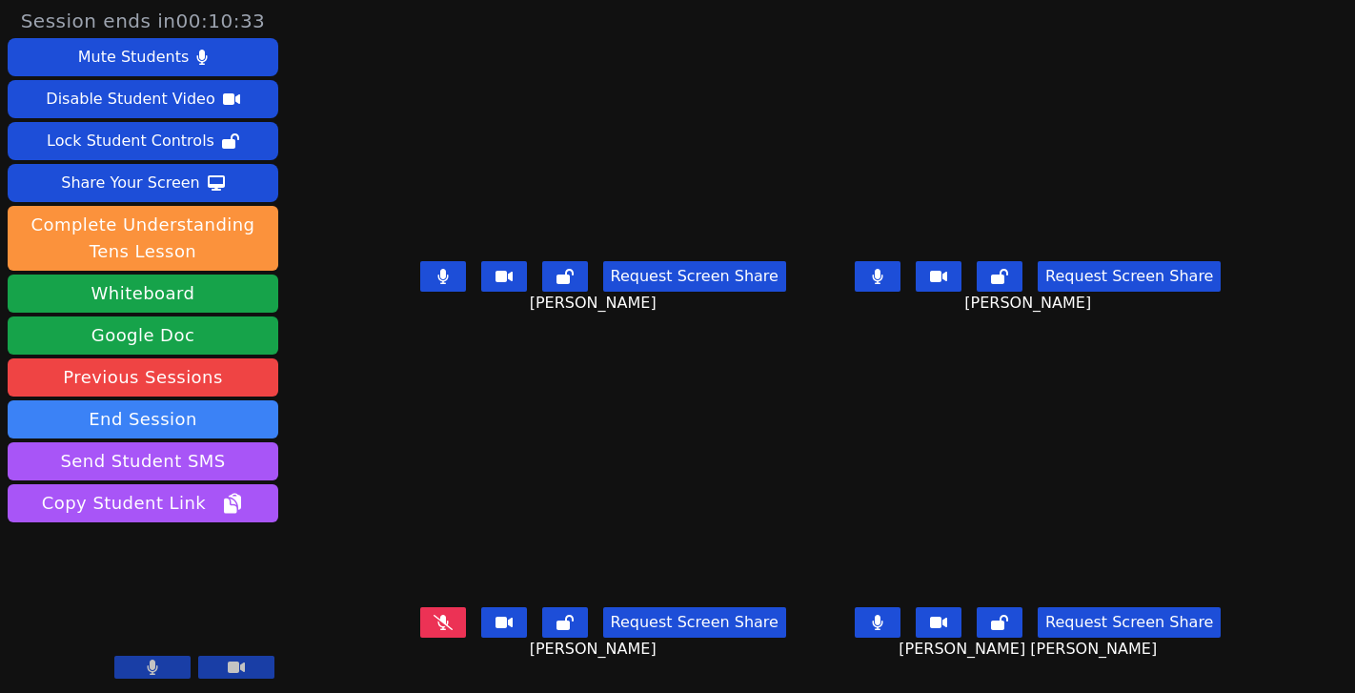
click at [437, 281] on icon at bounding box center [442, 276] width 11 height 15
click at [901, 286] on button at bounding box center [878, 276] width 46 height 31
click at [431, 607] on button at bounding box center [443, 622] width 46 height 31
click at [432, 262] on button at bounding box center [443, 276] width 46 height 31
click at [899, 614] on button at bounding box center [878, 622] width 46 height 31
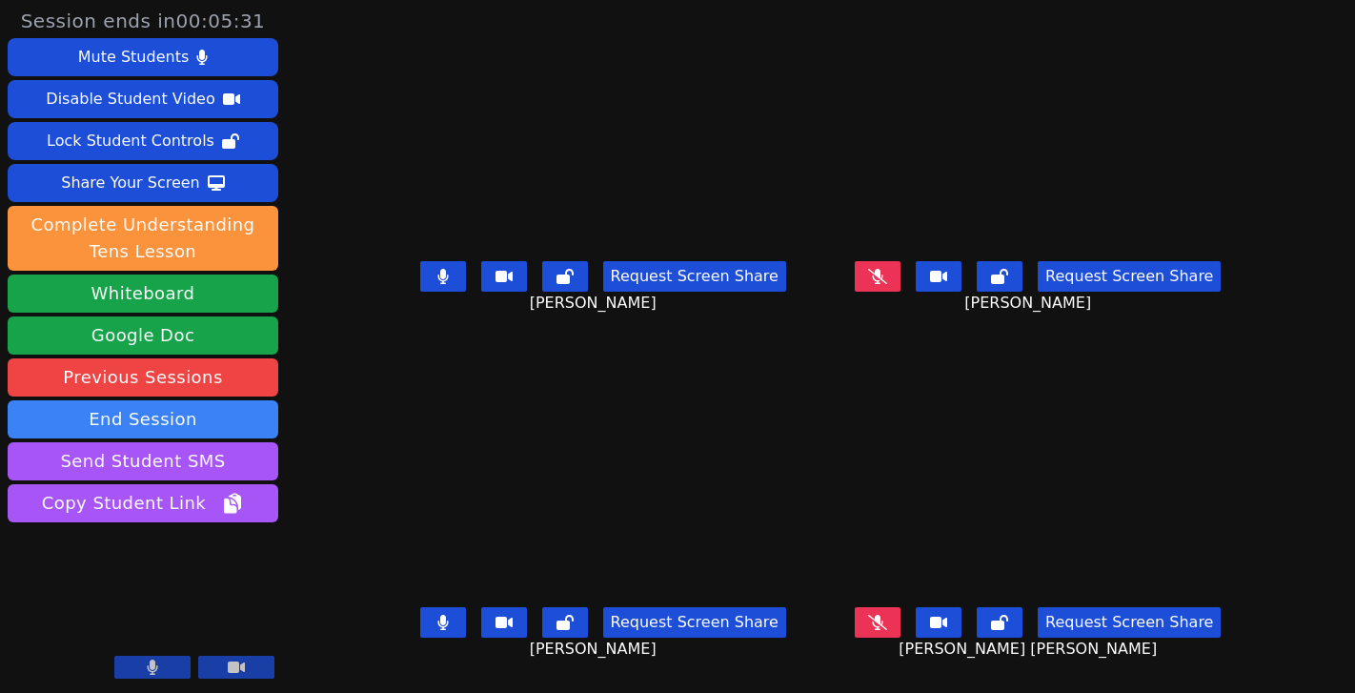
click at [420, 607] on button at bounding box center [443, 622] width 46 height 31
click at [437, 276] on icon at bounding box center [442, 276] width 11 height 15
click at [887, 622] on icon at bounding box center [877, 622] width 19 height 15
click at [884, 617] on icon at bounding box center [878, 622] width 10 height 15
click at [887, 269] on icon at bounding box center [877, 276] width 19 height 15
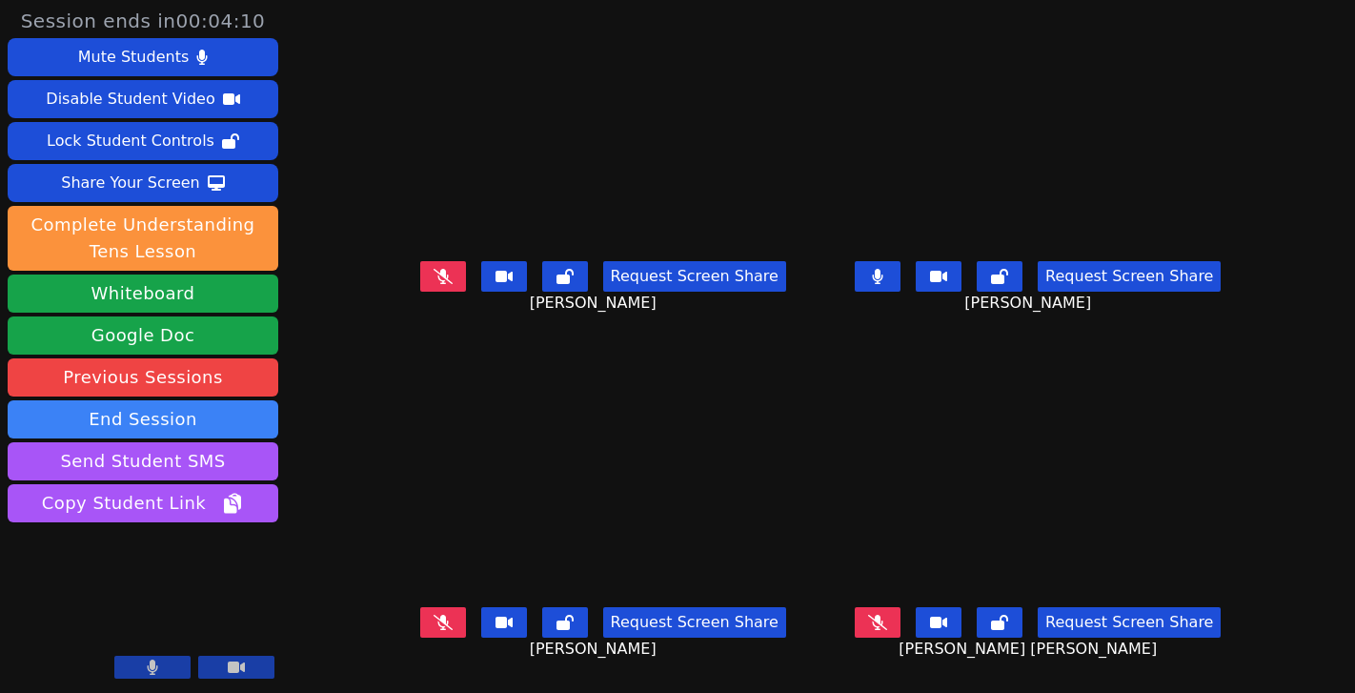
click at [884, 269] on icon at bounding box center [877, 276] width 11 height 15
click at [887, 617] on icon at bounding box center [877, 622] width 19 height 15
click at [887, 274] on icon at bounding box center [877, 276] width 19 height 15
click at [434, 275] on icon at bounding box center [443, 276] width 19 height 15
click at [437, 272] on icon at bounding box center [442, 276] width 11 height 15
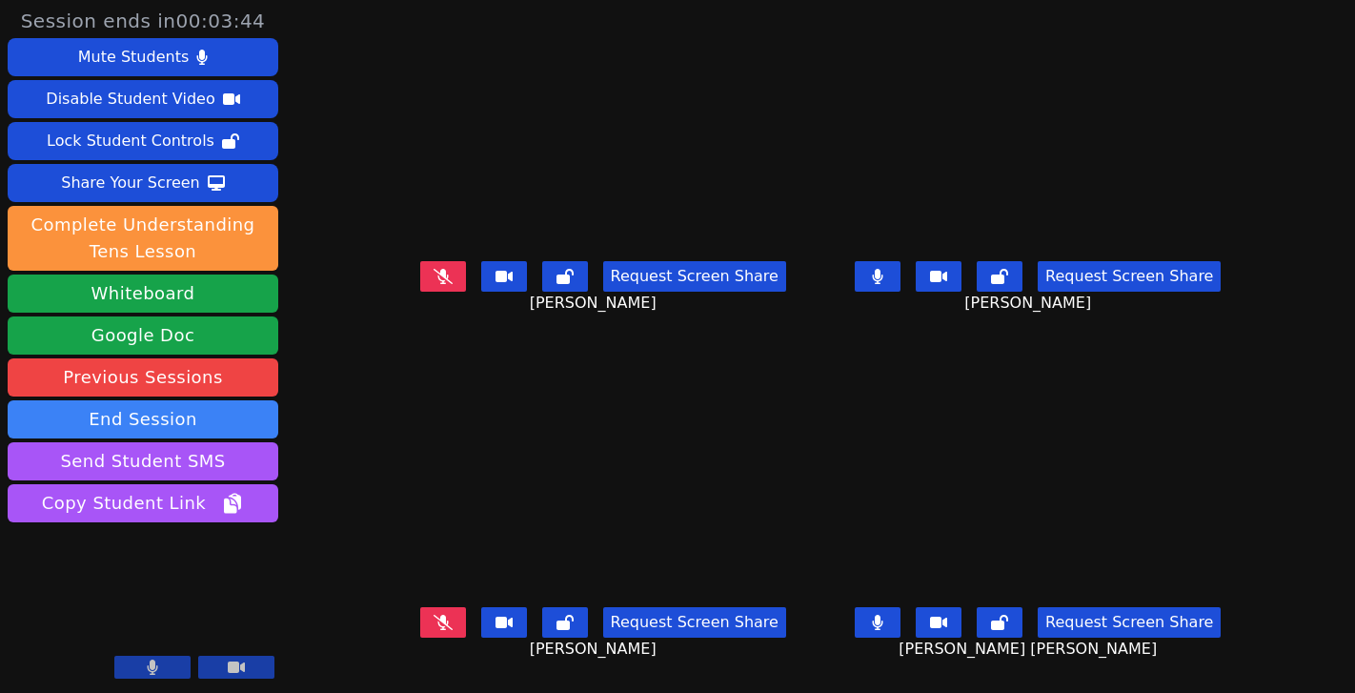
click at [434, 279] on icon at bounding box center [443, 276] width 19 height 15
click at [434, 615] on icon at bounding box center [443, 622] width 19 height 15
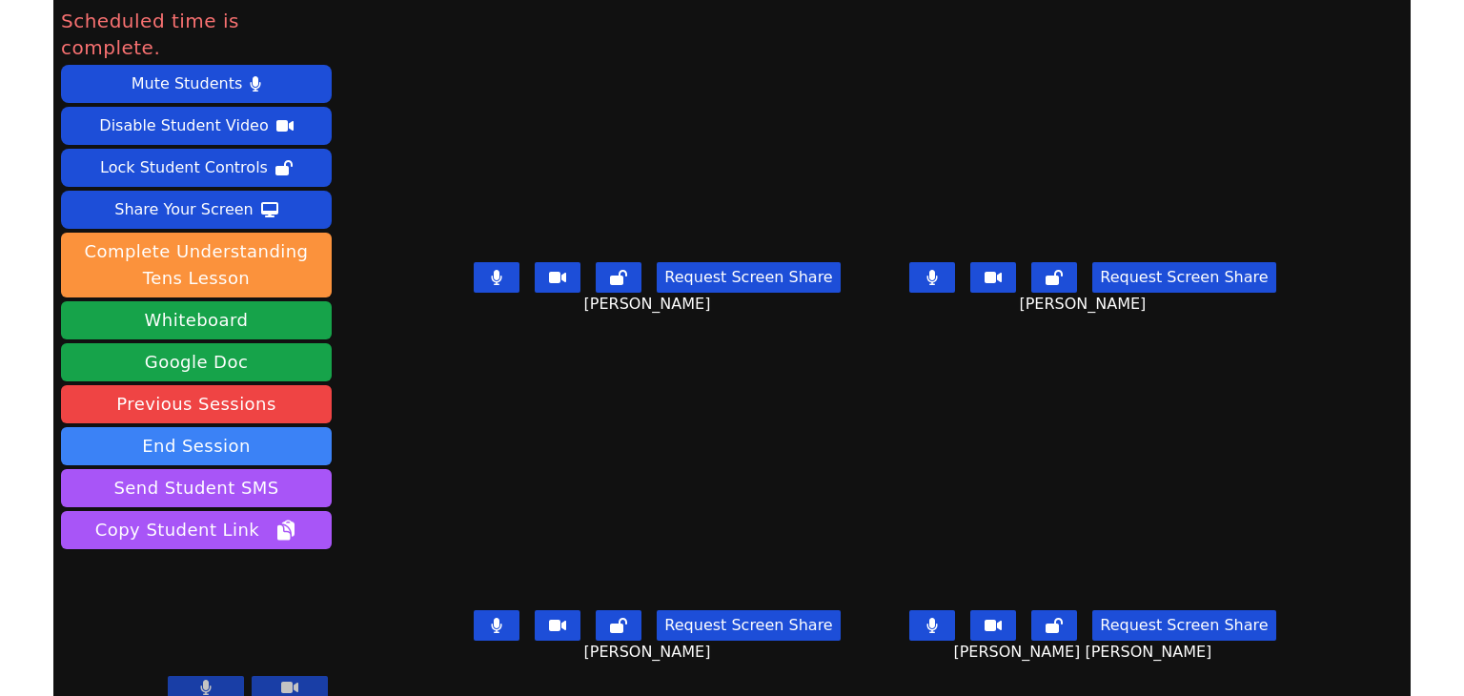
scroll to position [3, 0]
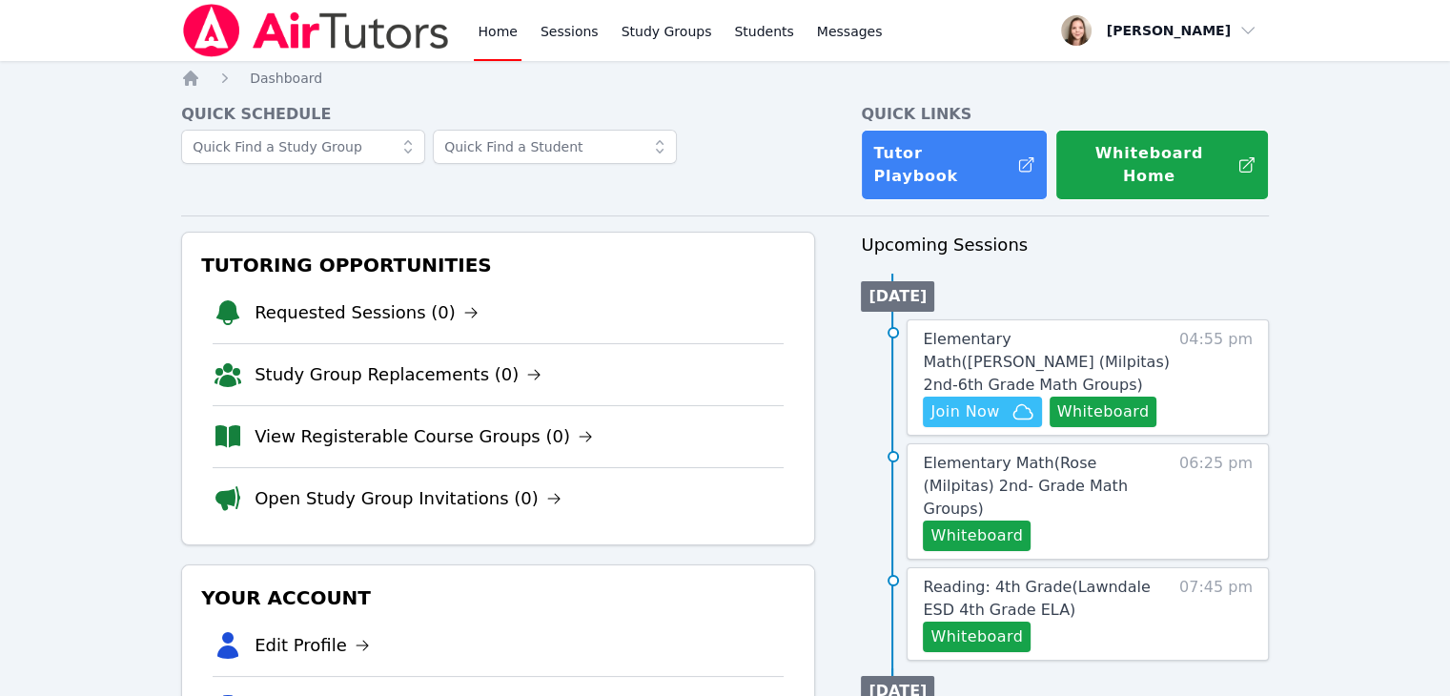
click at [1007, 340] on span "Elementary Math ( Spangler (Milpitas) 2nd-6th Grade Math Groups )" at bounding box center [1046, 362] width 246 height 64
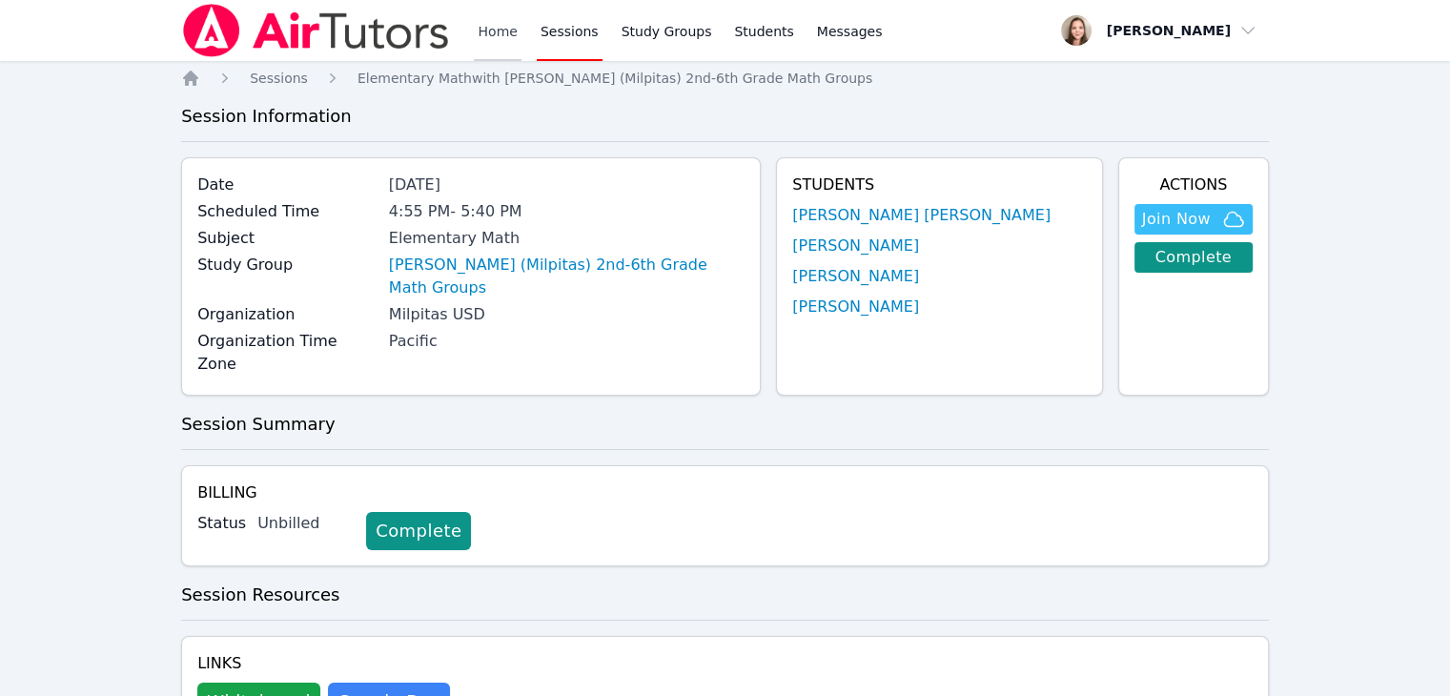
click at [511, 31] on link "Home" at bounding box center [497, 30] width 47 height 61
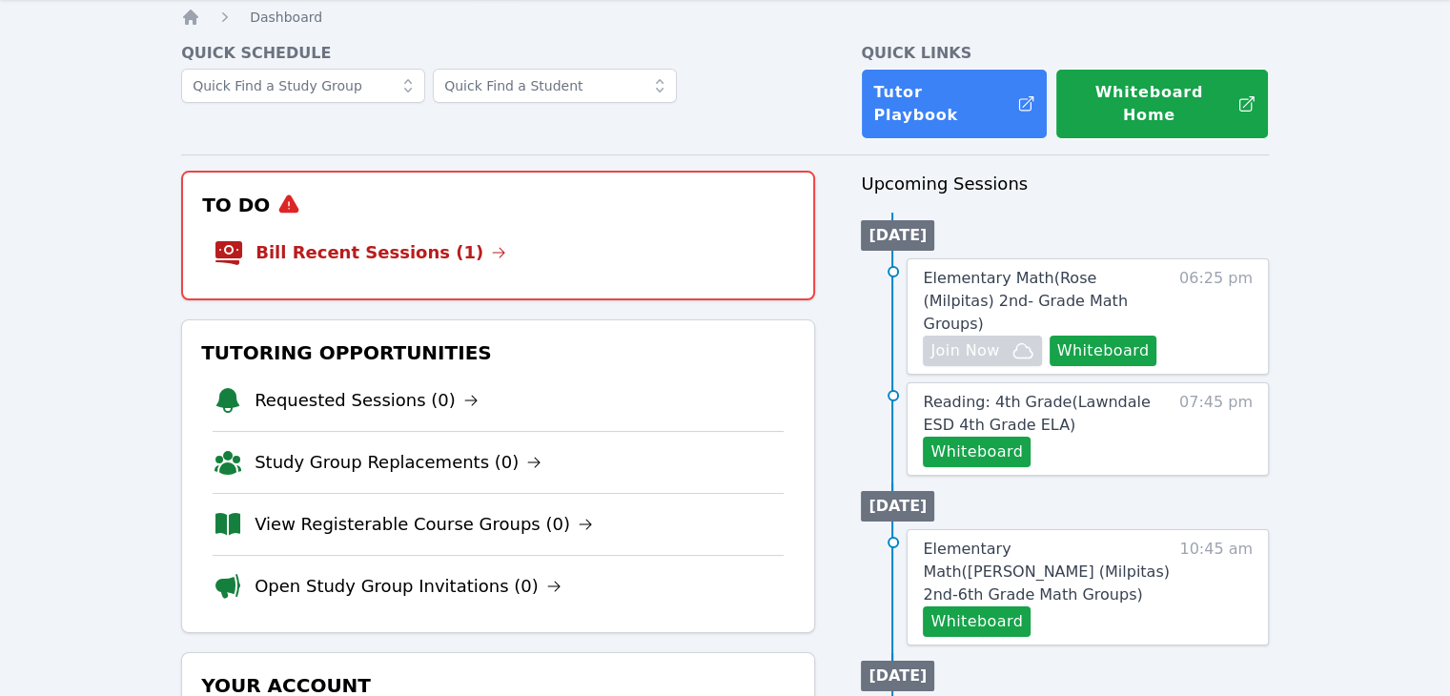
scroll to position [95, 0]
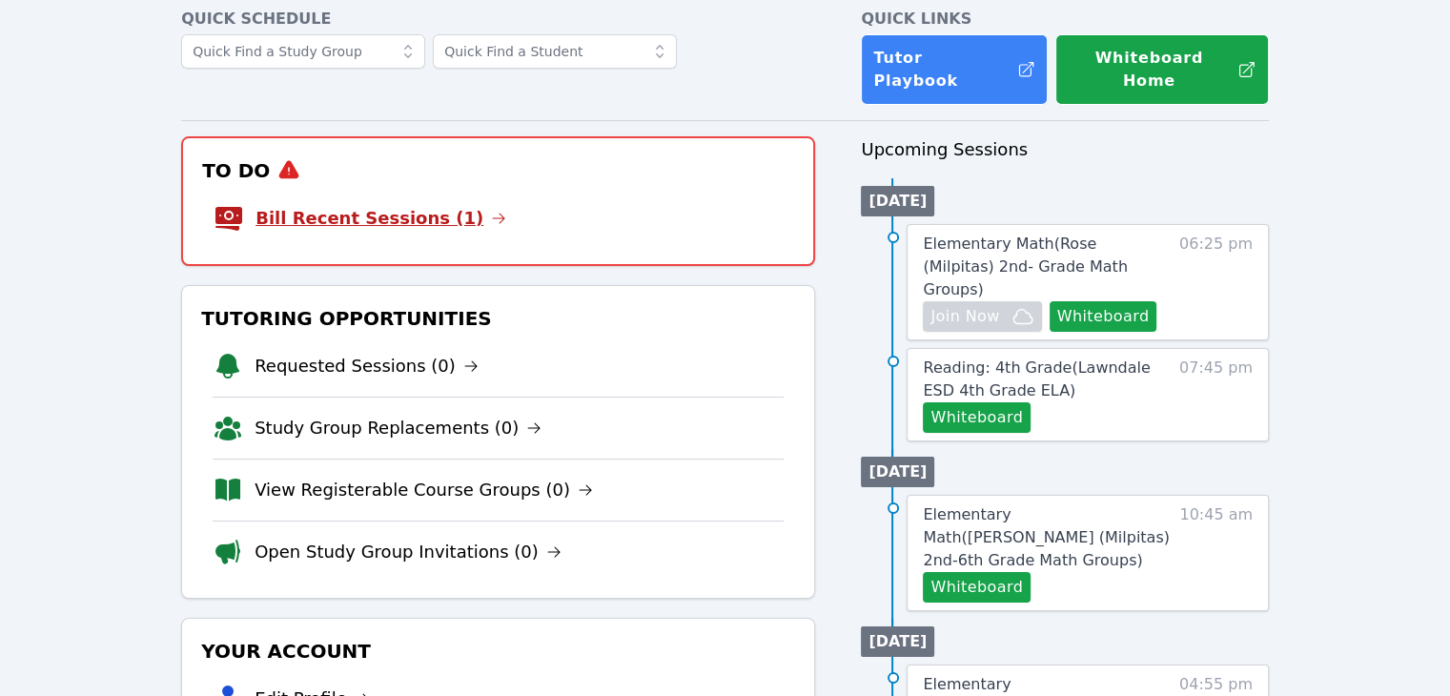
click at [419, 205] on link "Bill Recent Sessions (1)" at bounding box center [380, 218] width 251 height 27
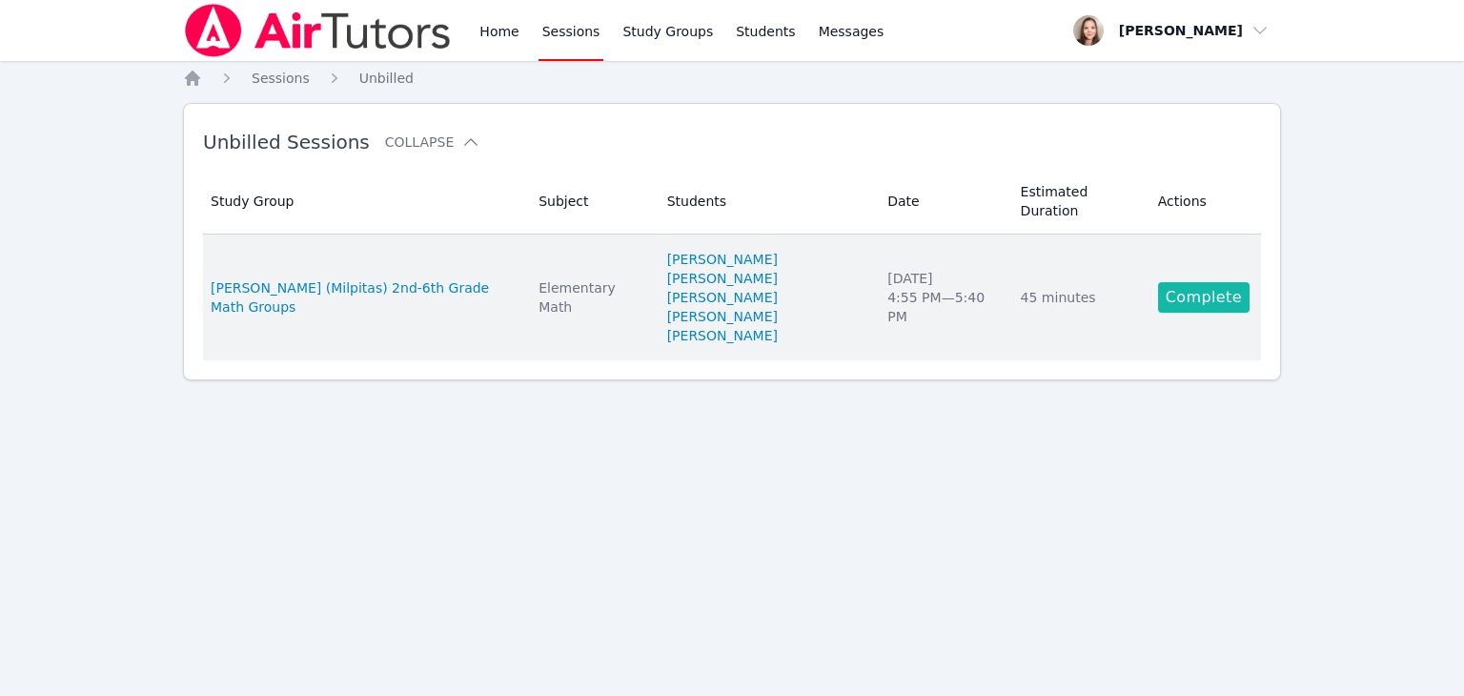
click at [1222, 282] on link "Complete" at bounding box center [1204, 297] width 92 height 31
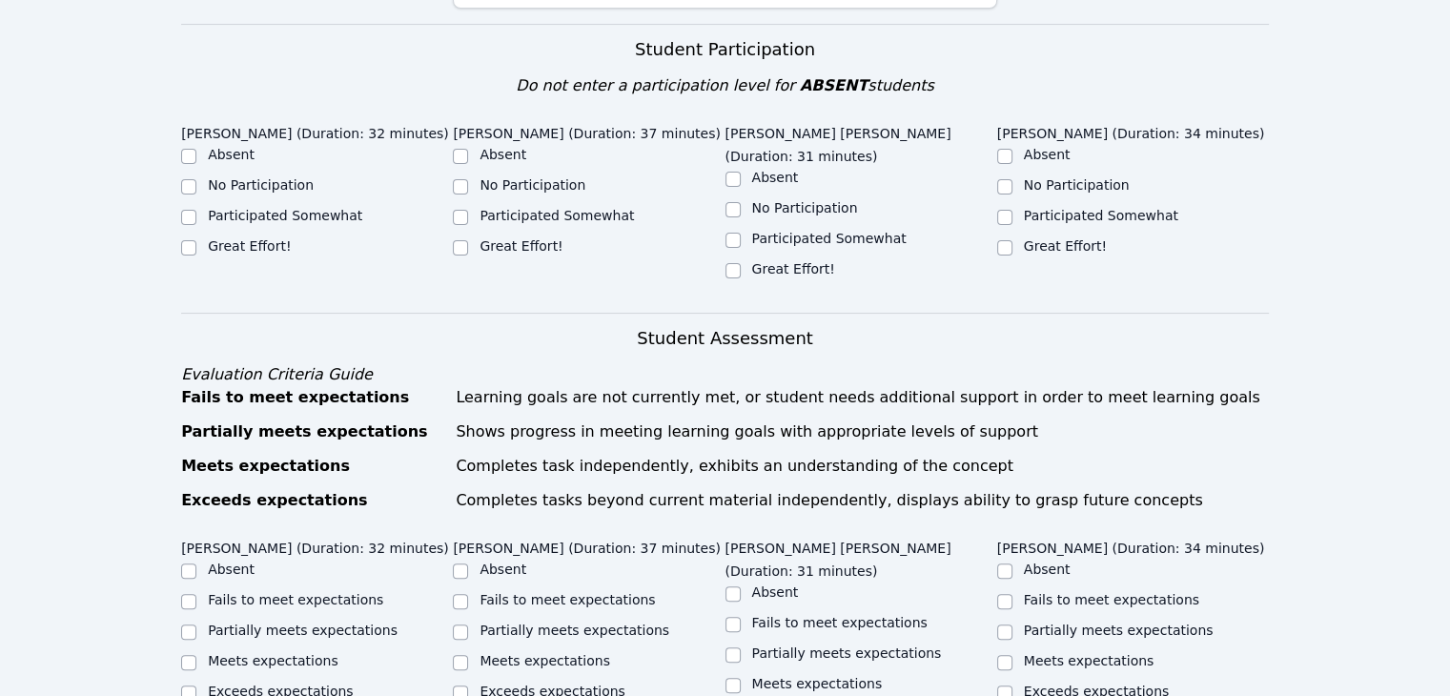
scroll to position [477, 0]
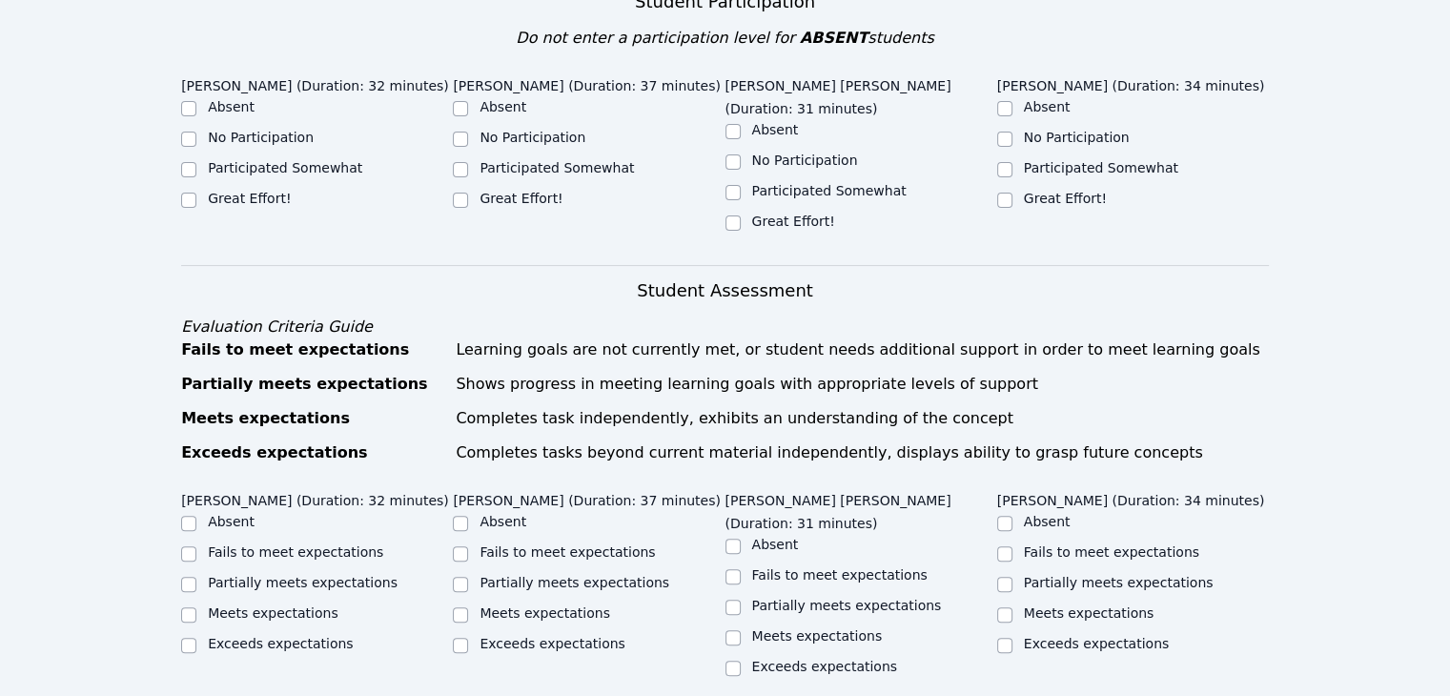
click at [1051, 189] on div "Great Effort!" at bounding box center [1133, 200] width 272 height 23
click at [723, 189] on div "Great Effort!" at bounding box center [589, 200] width 272 height 23
click at [743, 212] on div "Great Effort!" at bounding box center [861, 223] width 272 height 23
click at [740, 212] on div "Great Effort!" at bounding box center [861, 223] width 272 height 23
click at [728, 215] on input "Great Effort!" at bounding box center [732, 222] width 15 height 15
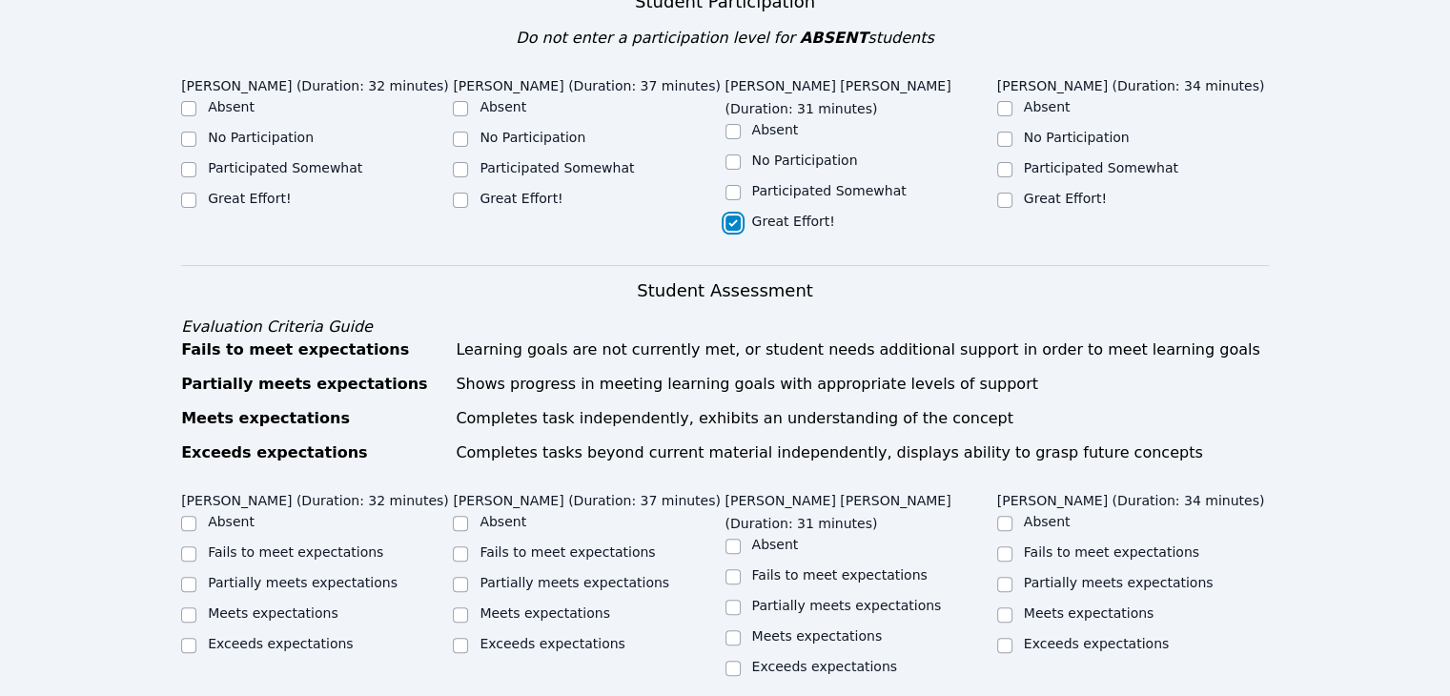
checkbox input "true"
click at [1007, 193] on input "Great Effort!" at bounding box center [1004, 200] width 15 height 15
checkbox input "true"
click at [472, 189] on div "Great Effort!" at bounding box center [589, 200] width 272 height 23
click at [458, 193] on input "Great Effort!" at bounding box center [460, 200] width 15 height 15
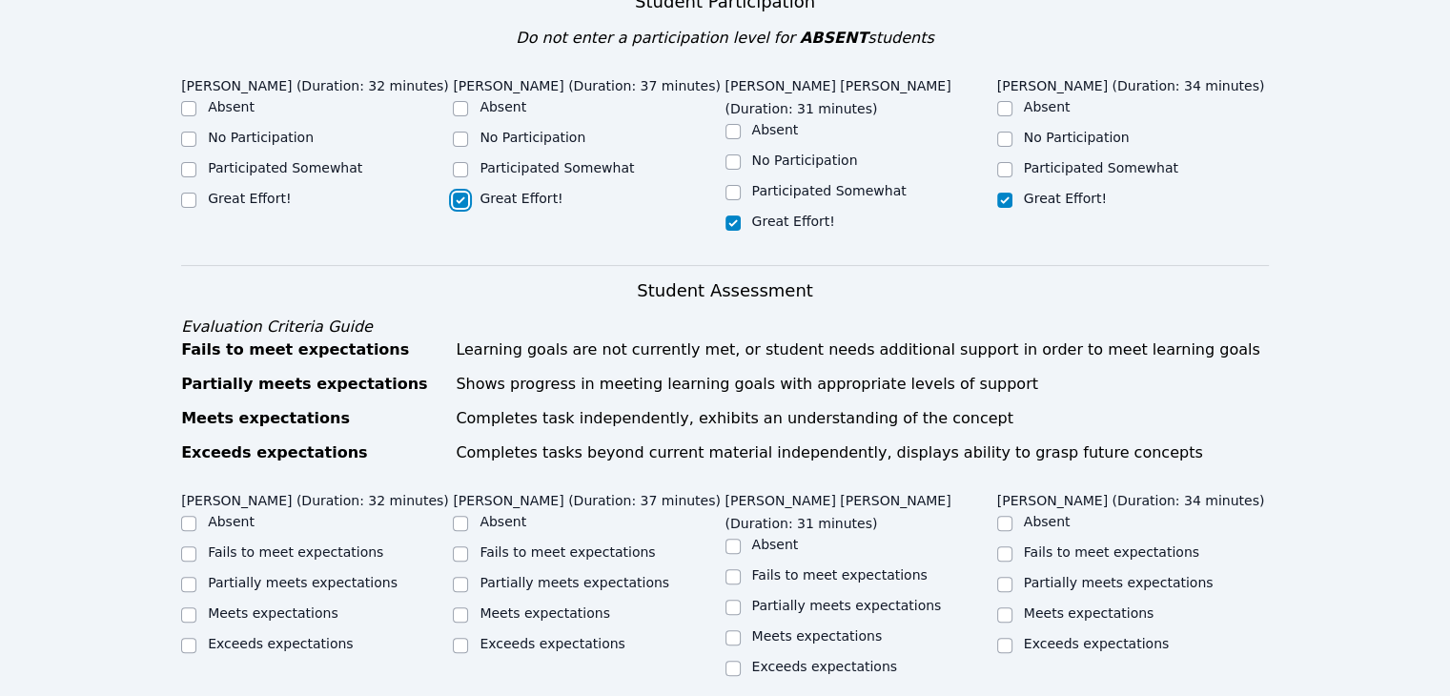
checkbox input "true"
drag, startPoint x: 210, startPoint y: 177, endPoint x: 190, endPoint y: 177, distance: 20.0
click at [208, 191] on label "Great Effort!" at bounding box center [249, 198] width 83 height 15
click at [196, 193] on input "Great Effort!" at bounding box center [188, 200] width 15 height 15
click at [186, 193] on input "Great Effort!" at bounding box center [188, 200] width 15 height 15
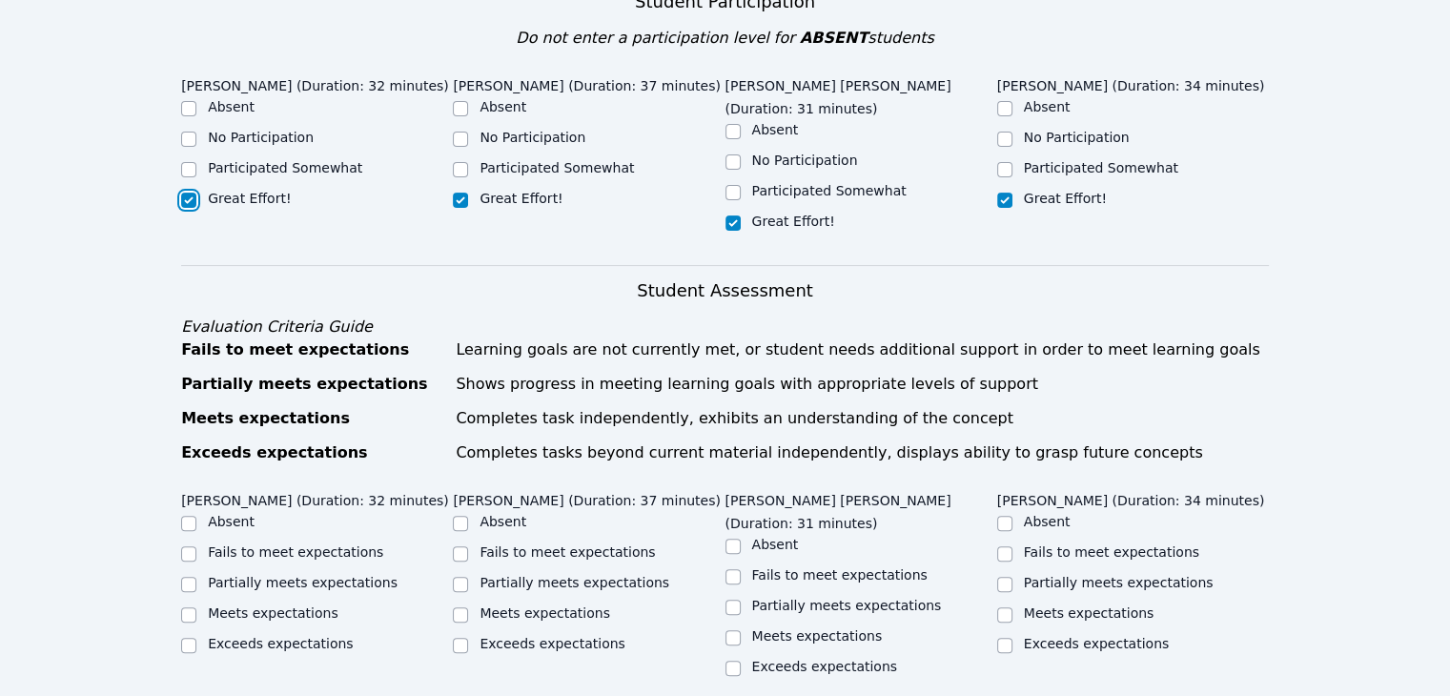
checkbox input "true"
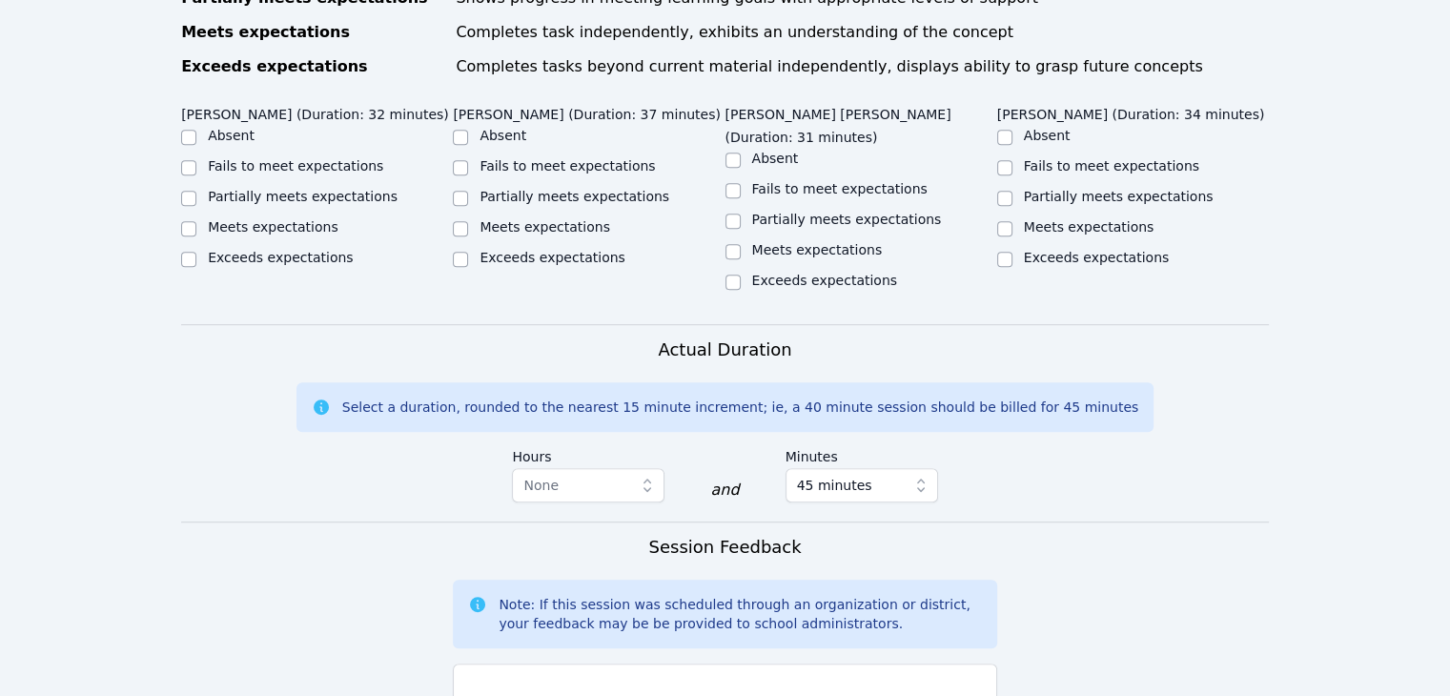
scroll to position [858, 0]
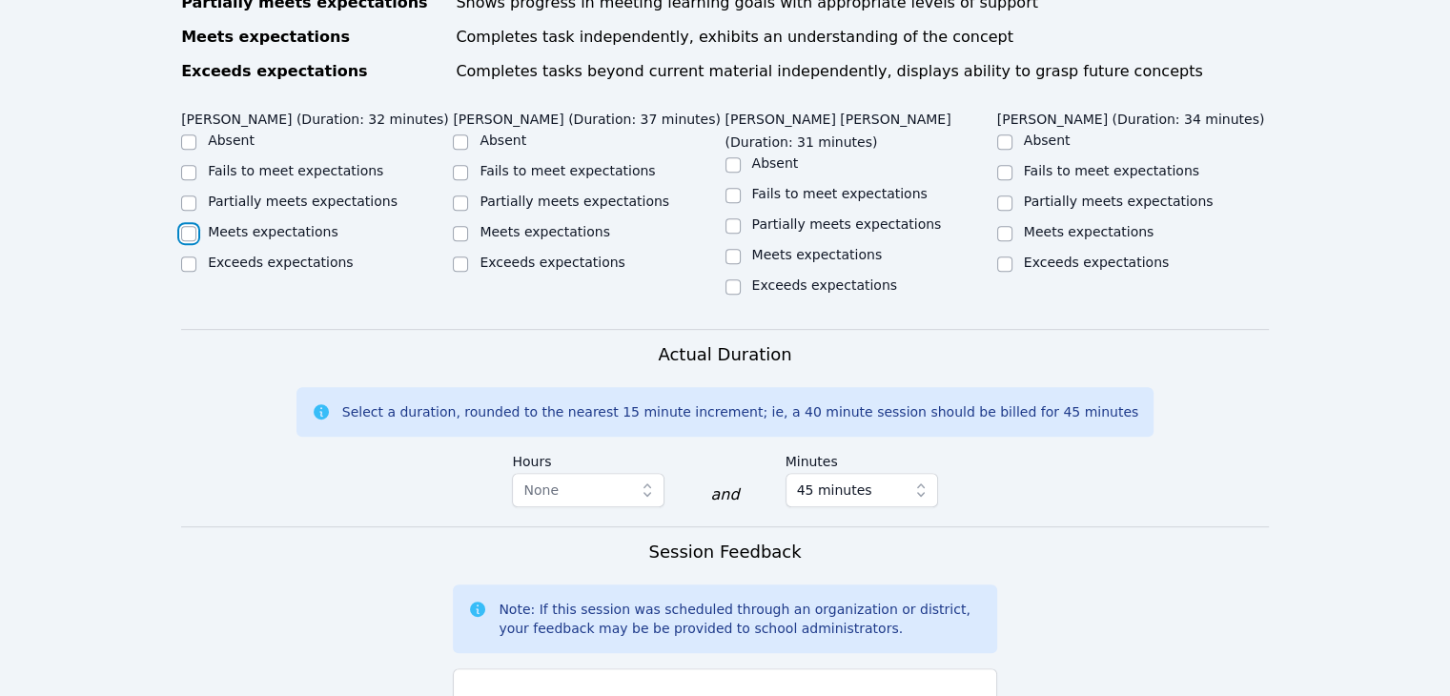
click at [184, 226] on input "Meets expectations" at bounding box center [188, 233] width 15 height 15
checkbox input "true"
drag, startPoint x: 439, startPoint y: 191, endPoint x: 450, endPoint y: 189, distance: 10.7
click at [447, 189] on ul "Absent Fails to meet expectations Partially meets expectations Meets expectatio…" at bounding box center [317, 203] width 272 height 145
click at [450, 192] on div "Partially meets expectations" at bounding box center [317, 203] width 272 height 23
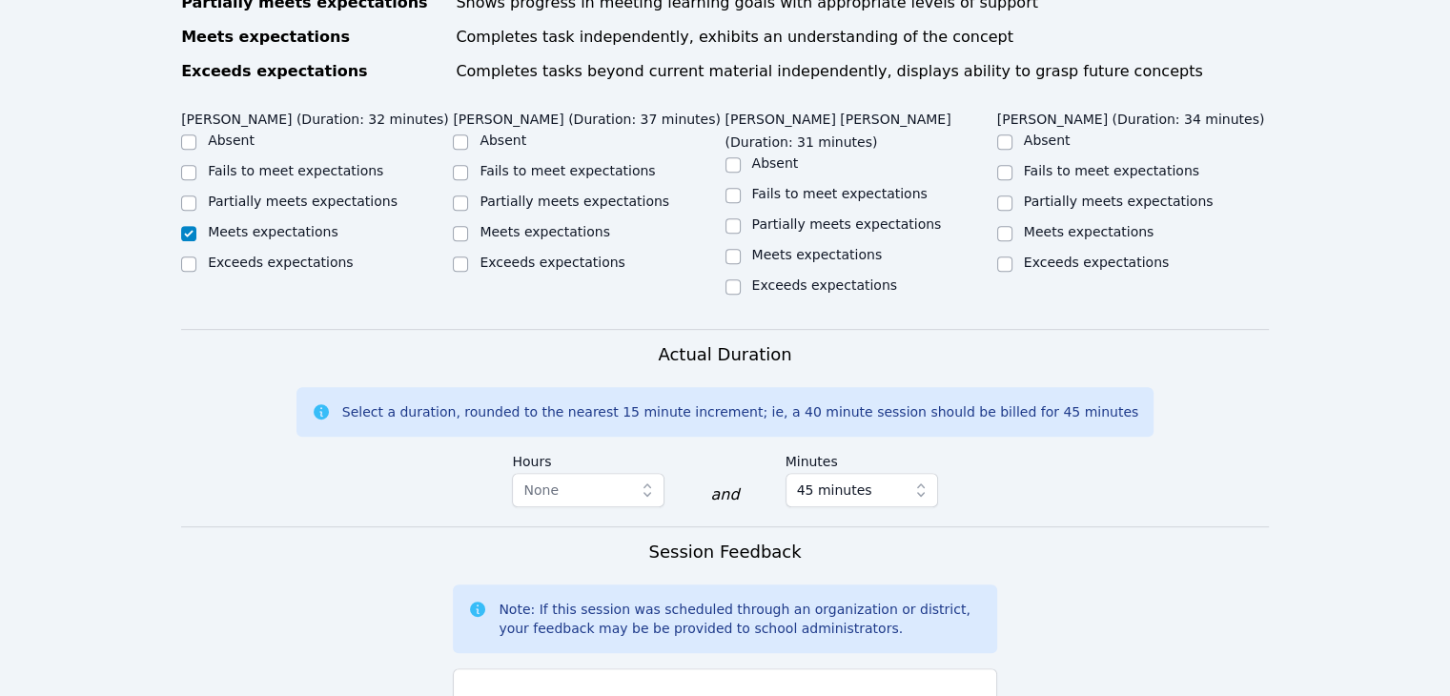
click at [472, 222] on div "Meets expectations" at bounding box center [589, 233] width 272 height 23
click at [462, 226] on input "Meets expectations" at bounding box center [460, 233] width 15 height 15
checkbox input "true"
click at [722, 222] on div "Meets expectations" at bounding box center [589, 233] width 272 height 23
click at [728, 249] on input "Meets expectations" at bounding box center [732, 256] width 15 height 15
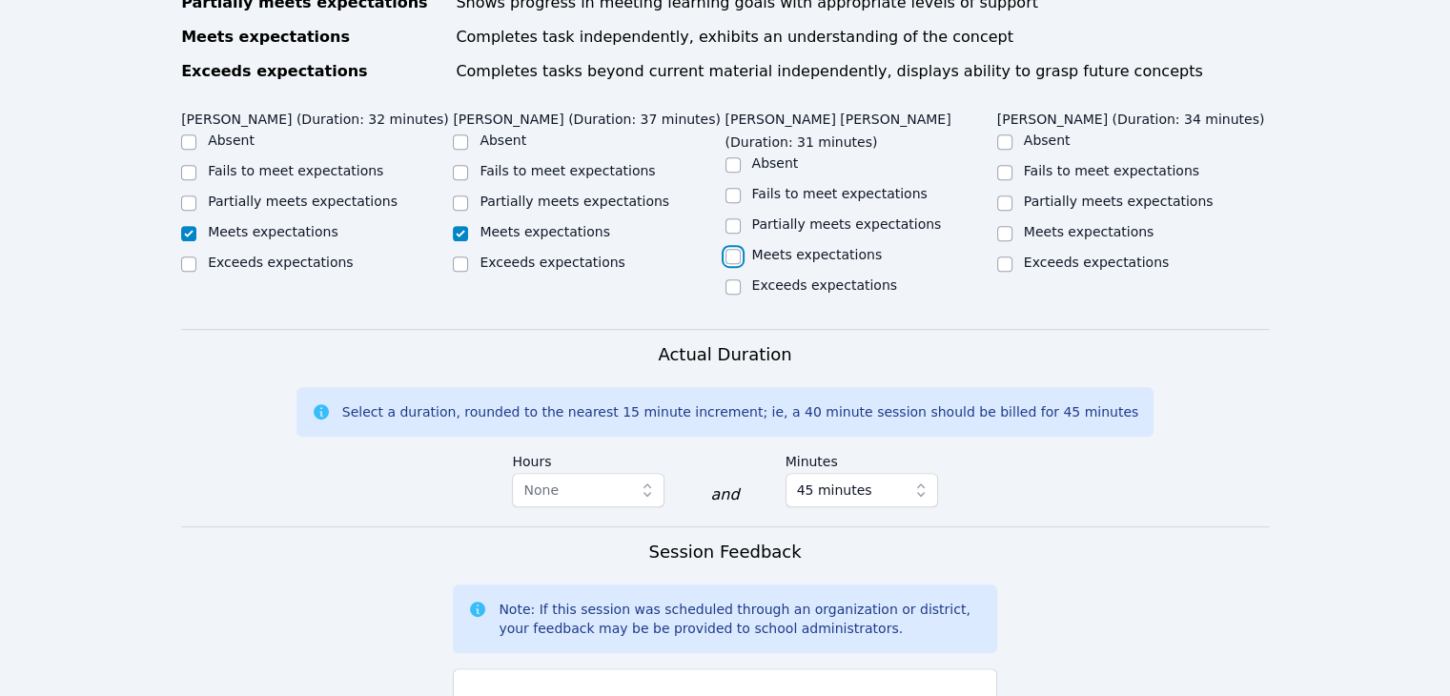
checkbox input "true"
click at [992, 245] on div "Meets expectations" at bounding box center [861, 256] width 272 height 23
click at [1012, 222] on div "Meets expectations" at bounding box center [1133, 233] width 272 height 23
click at [1004, 226] on input "Meets expectations" at bounding box center [1004, 233] width 15 height 15
checkbox input "true"
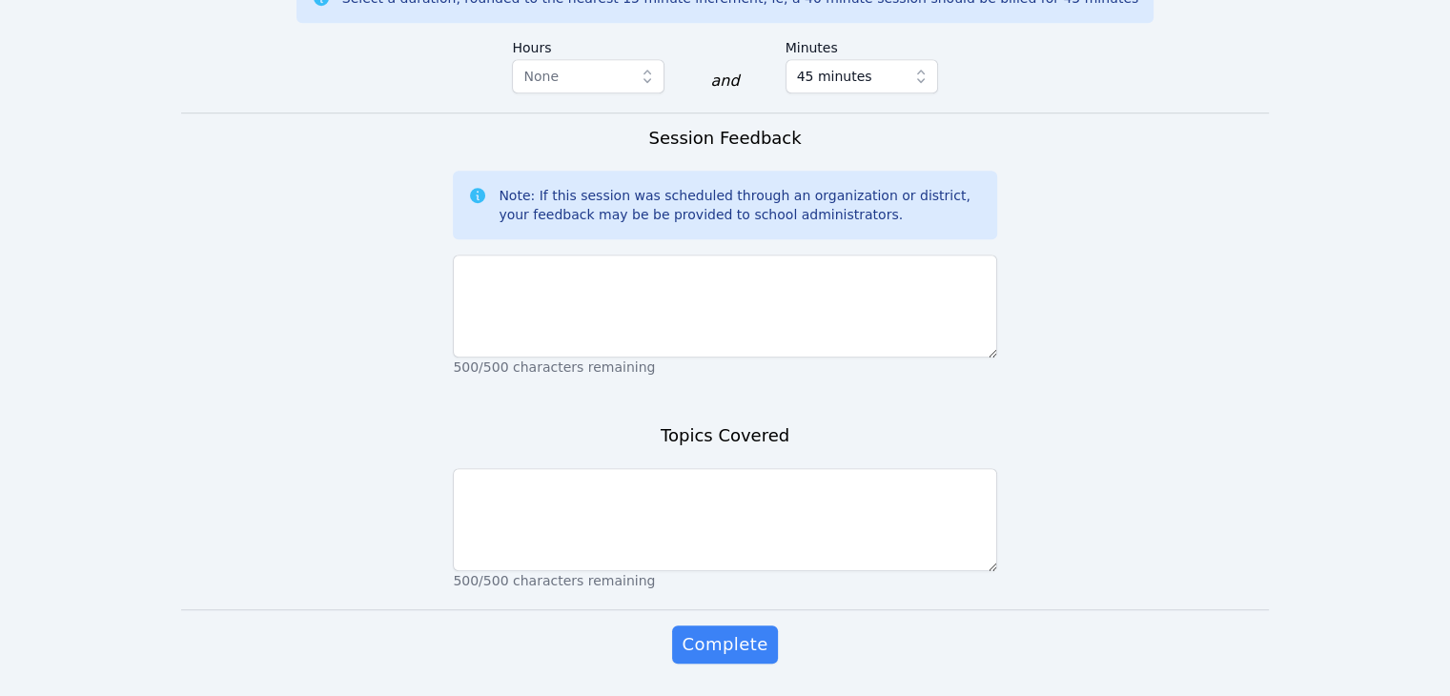
scroll to position [1284, 0]
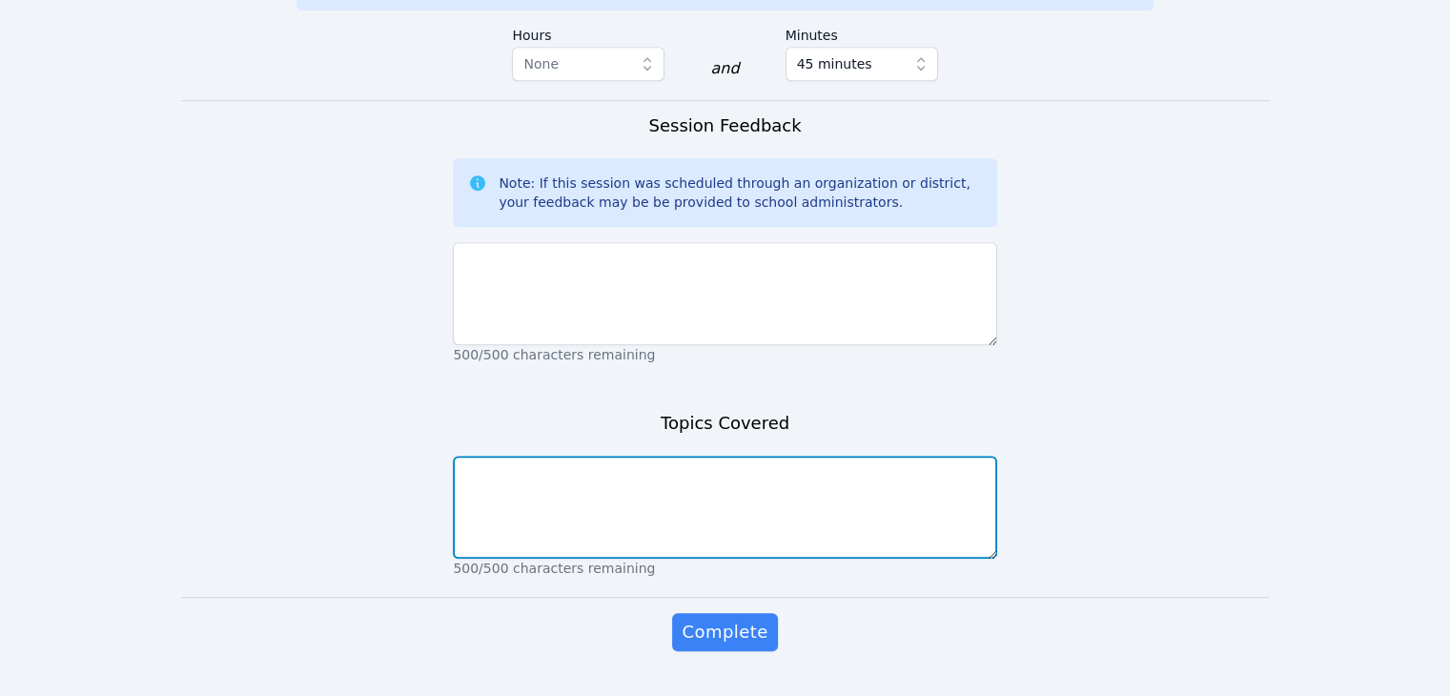
click at [557, 466] on textarea at bounding box center [724, 507] width 543 height 103
type textarea "U"
drag, startPoint x: 557, startPoint y: 466, endPoint x: 573, endPoint y: 470, distance: 16.6
click at [562, 468] on textarea at bounding box center [724, 507] width 543 height 103
paste textarea "Understanding Tens Lesson"
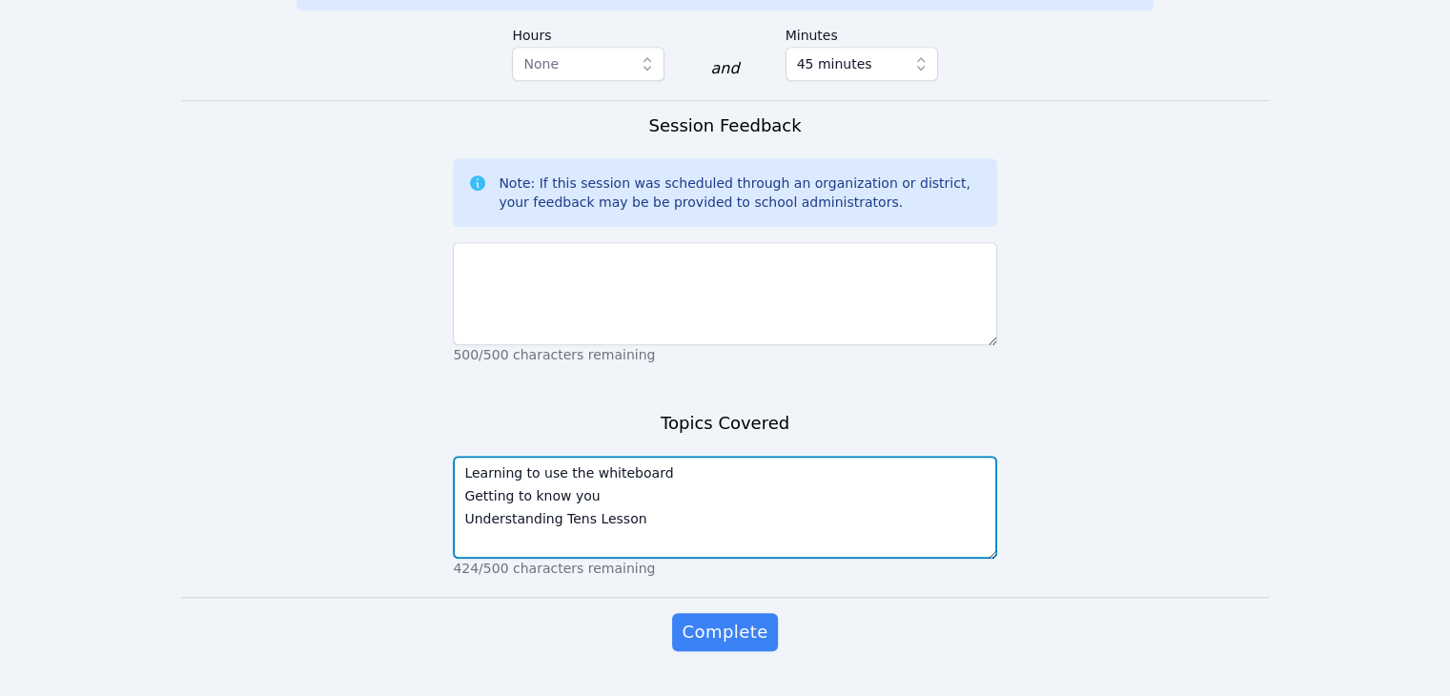
type textarea "Learning to use the whiteboard Getting to know you Understanding Tens Lesson"
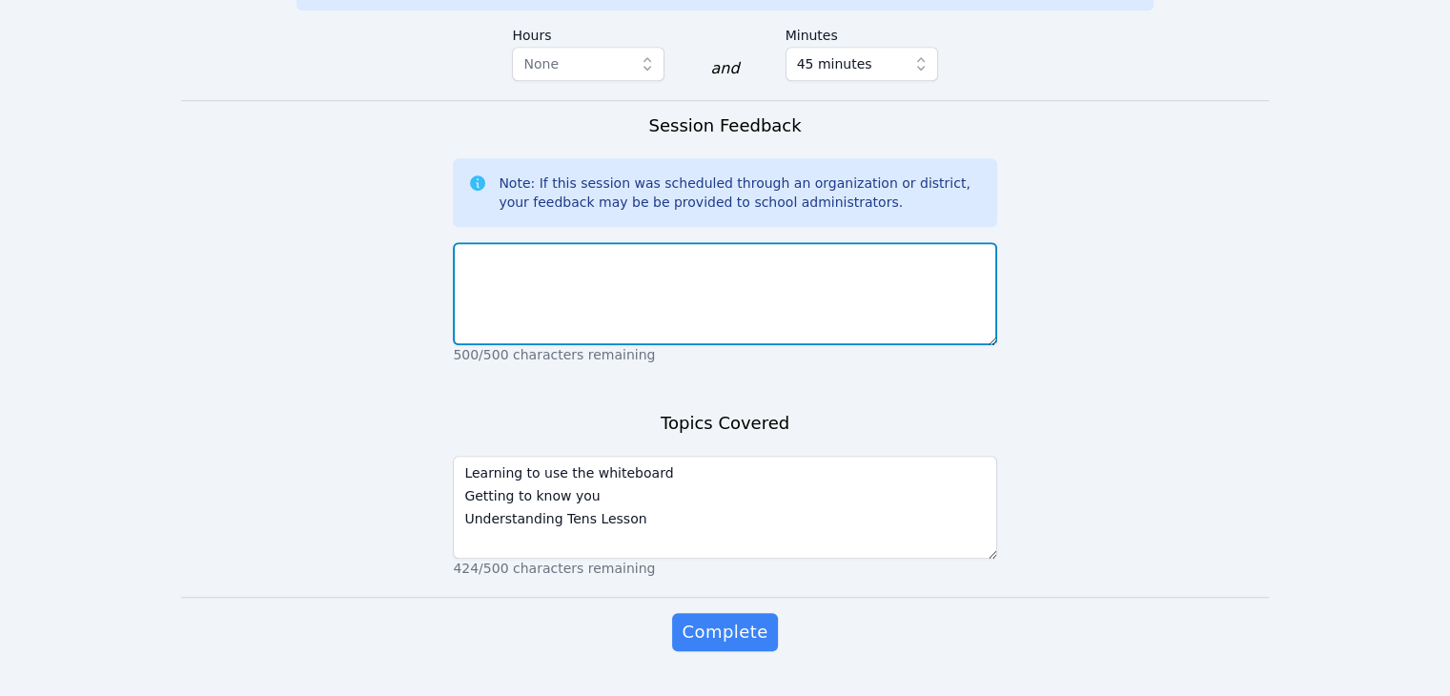
click at [584, 256] on textarea at bounding box center [724, 293] width 543 height 103
type textarea "T"
type textarea "A"
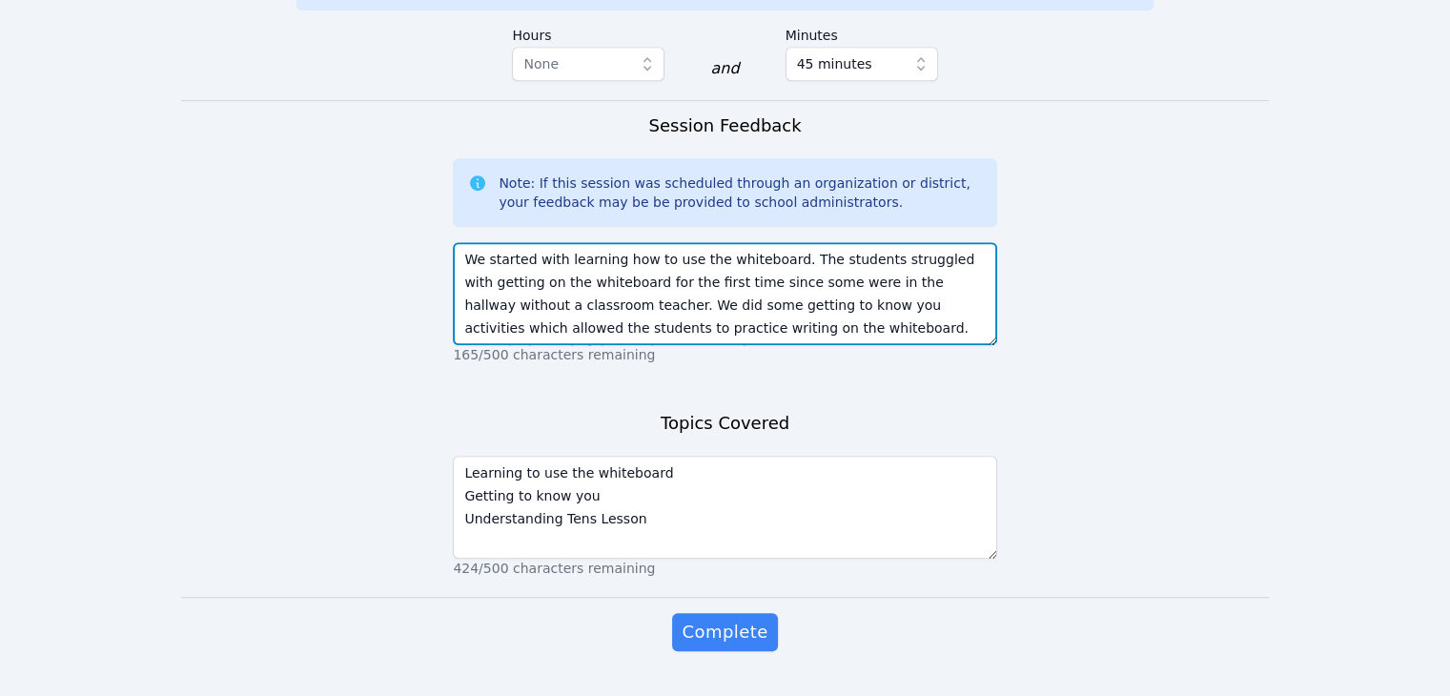
scroll to position [14, 0]
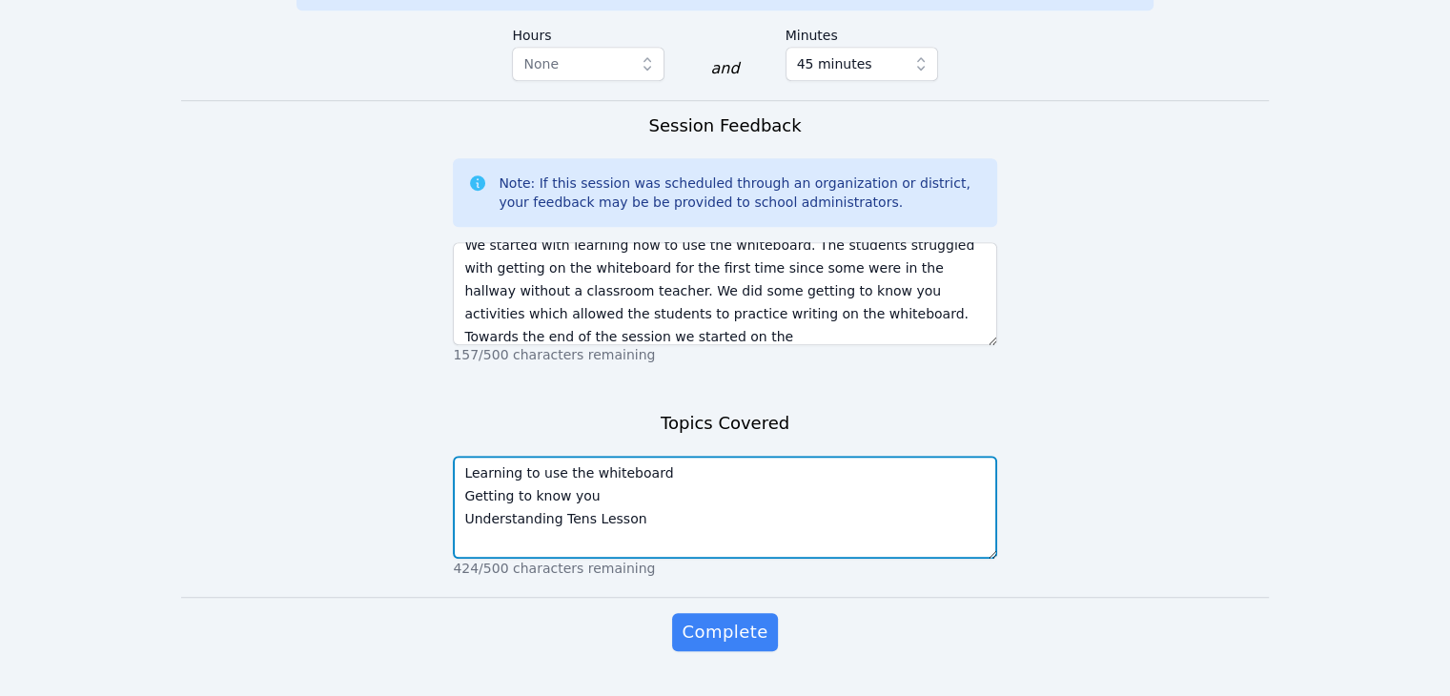
drag, startPoint x: 648, startPoint y: 476, endPoint x: 456, endPoint y: 478, distance: 192.5
click at [456, 478] on textarea "Learning to use the whiteboard Getting to know you Understanding Tens Lesson" at bounding box center [724, 507] width 543 height 103
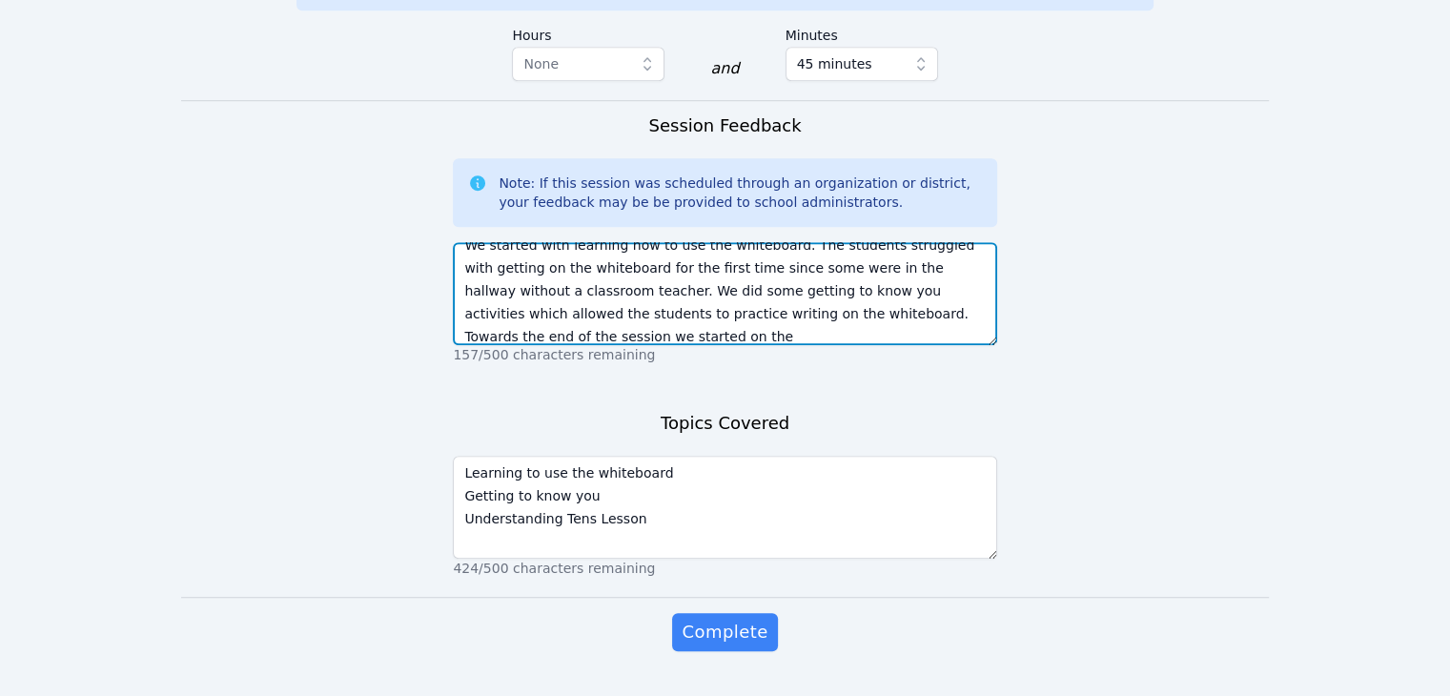
click at [579, 289] on textarea "We started with learning how to use the whiteboard. The students struggled with…" at bounding box center [724, 293] width 543 height 103
paste textarea "Understanding Tens Lesson"
type textarea "We started with learning how to use the whiteboard. The students struggled with…"
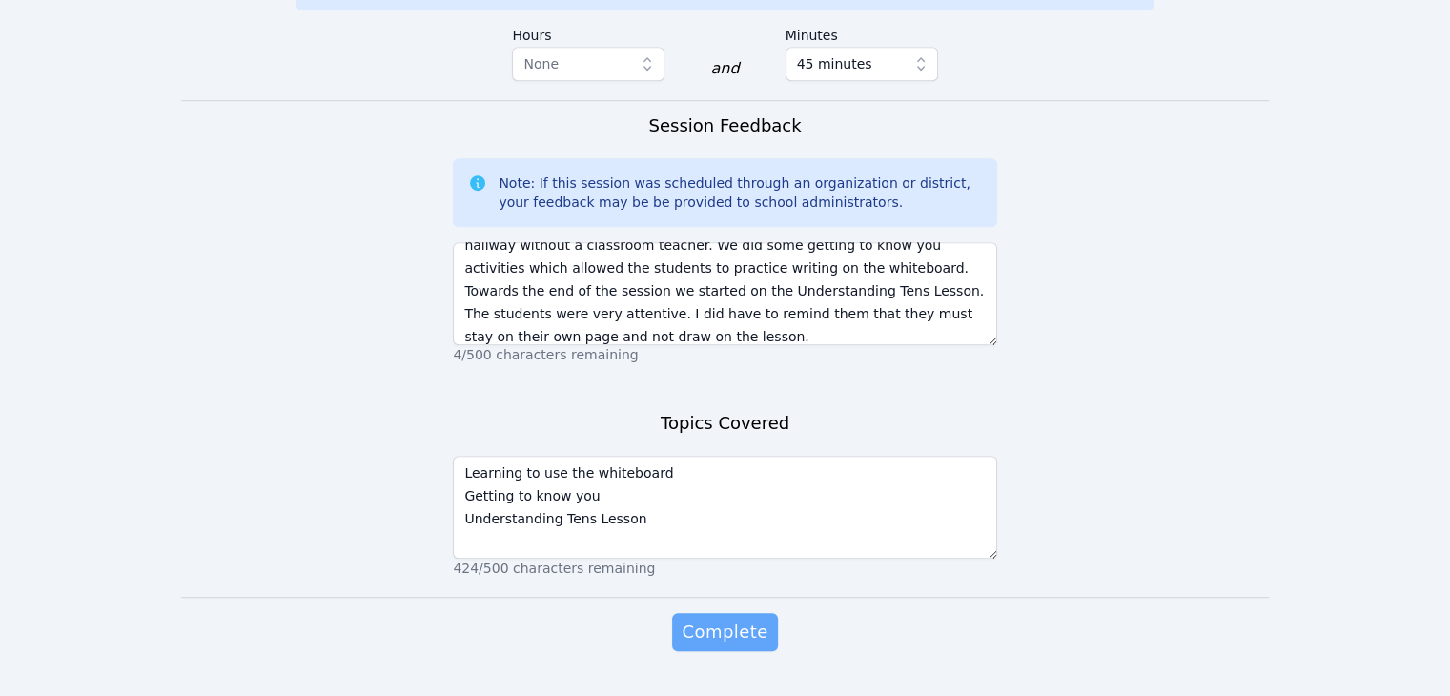
click at [730, 619] on span "Complete" at bounding box center [724, 632] width 86 height 27
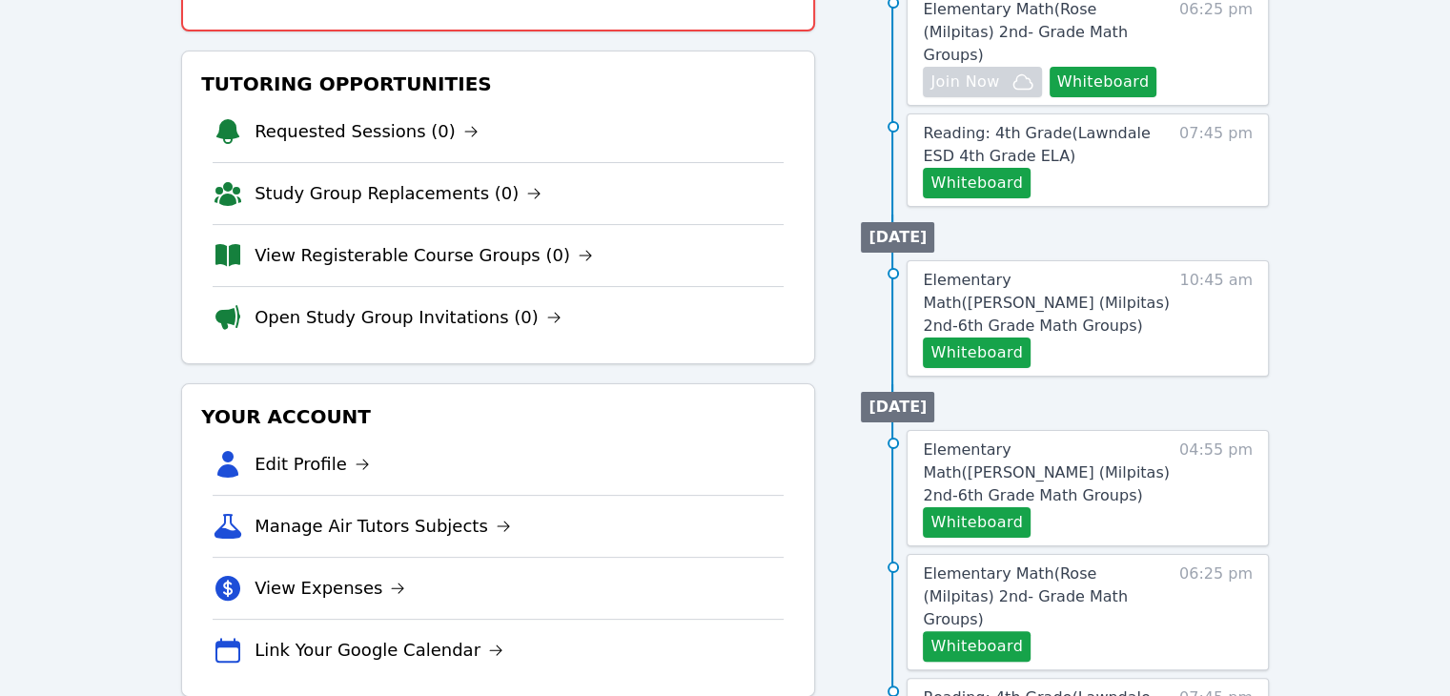
scroll to position [95, 0]
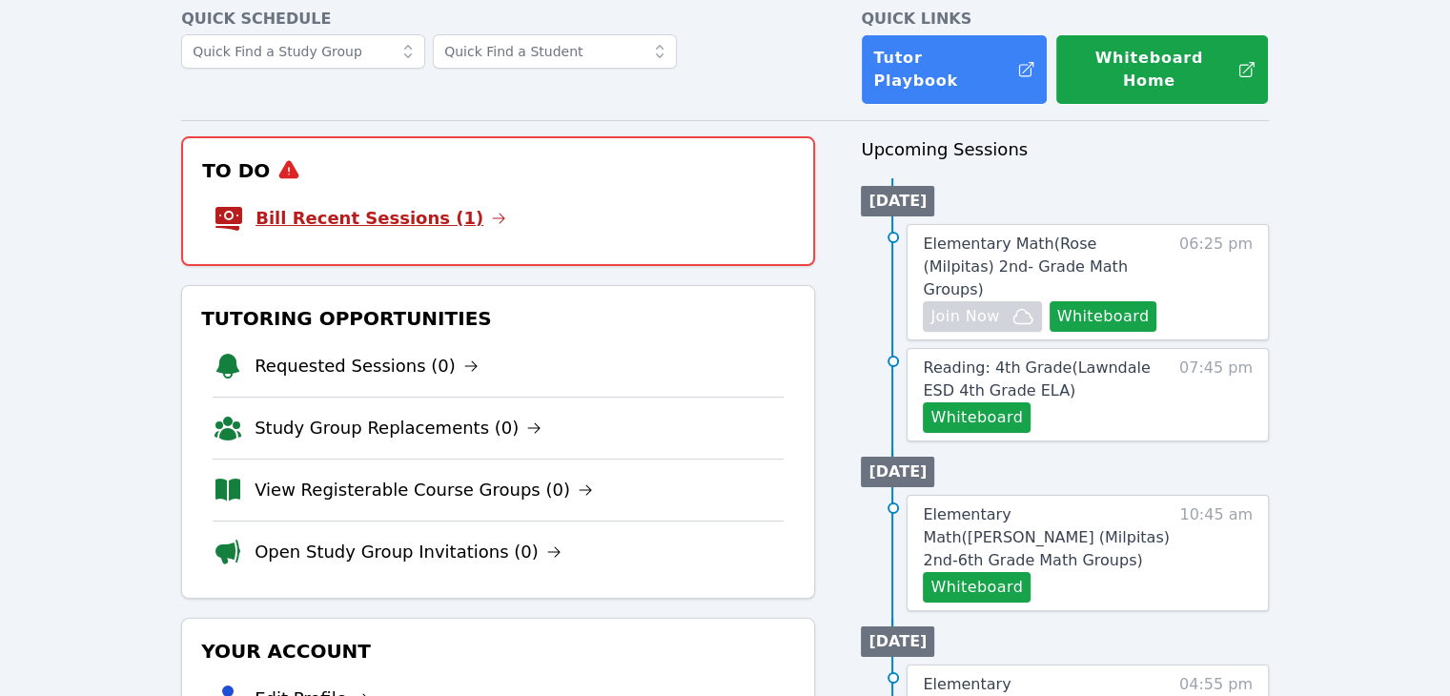
click at [331, 205] on link "Bill Recent Sessions (1)" at bounding box center [380, 218] width 251 height 27
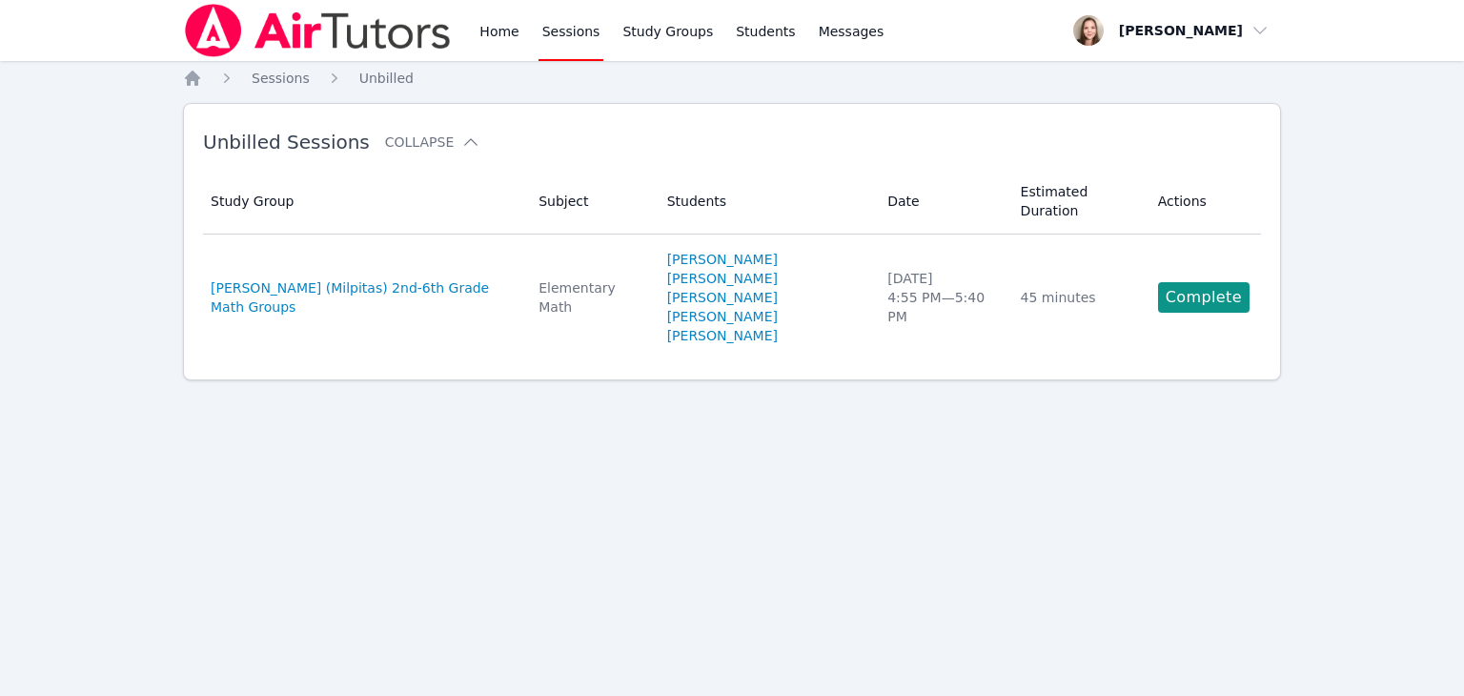
click at [305, 278] on span "[PERSON_NAME] (Milpitas) 2nd-6th Grade Math Groups" at bounding box center [363, 297] width 305 height 38
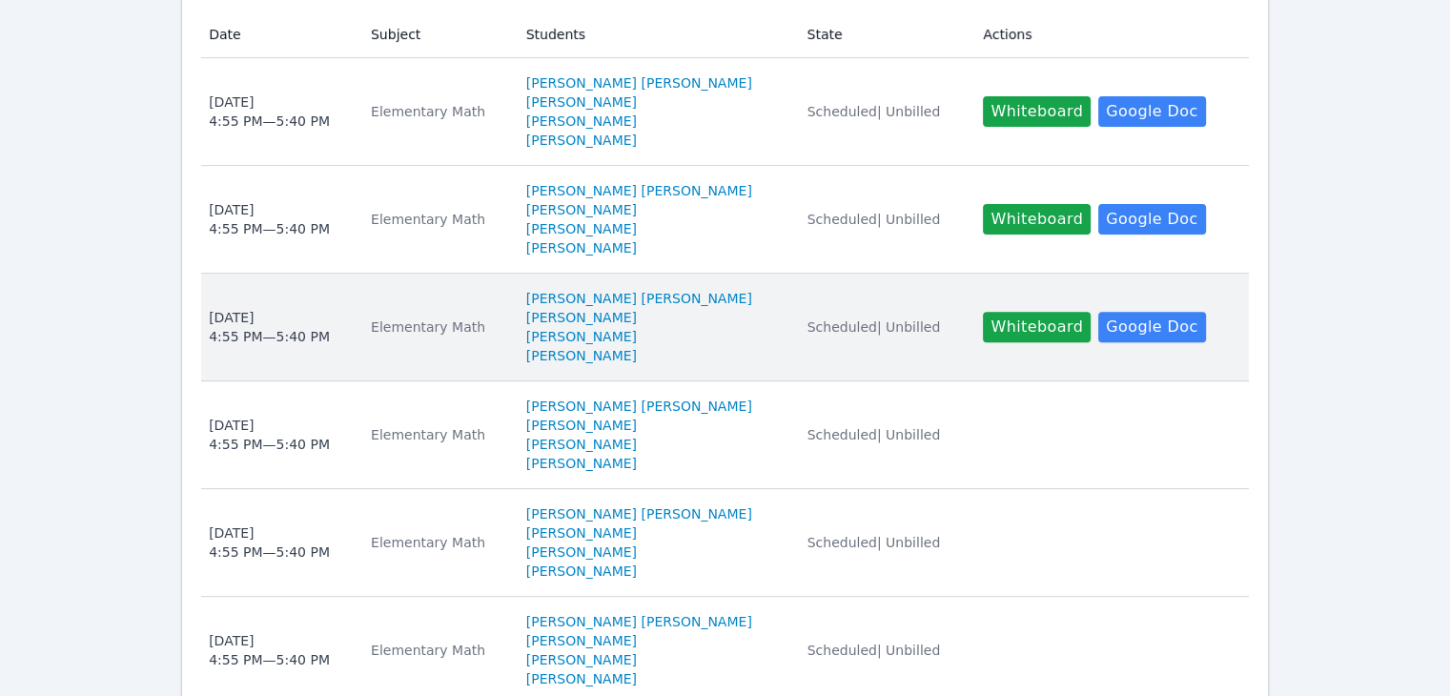
scroll to position [95, 0]
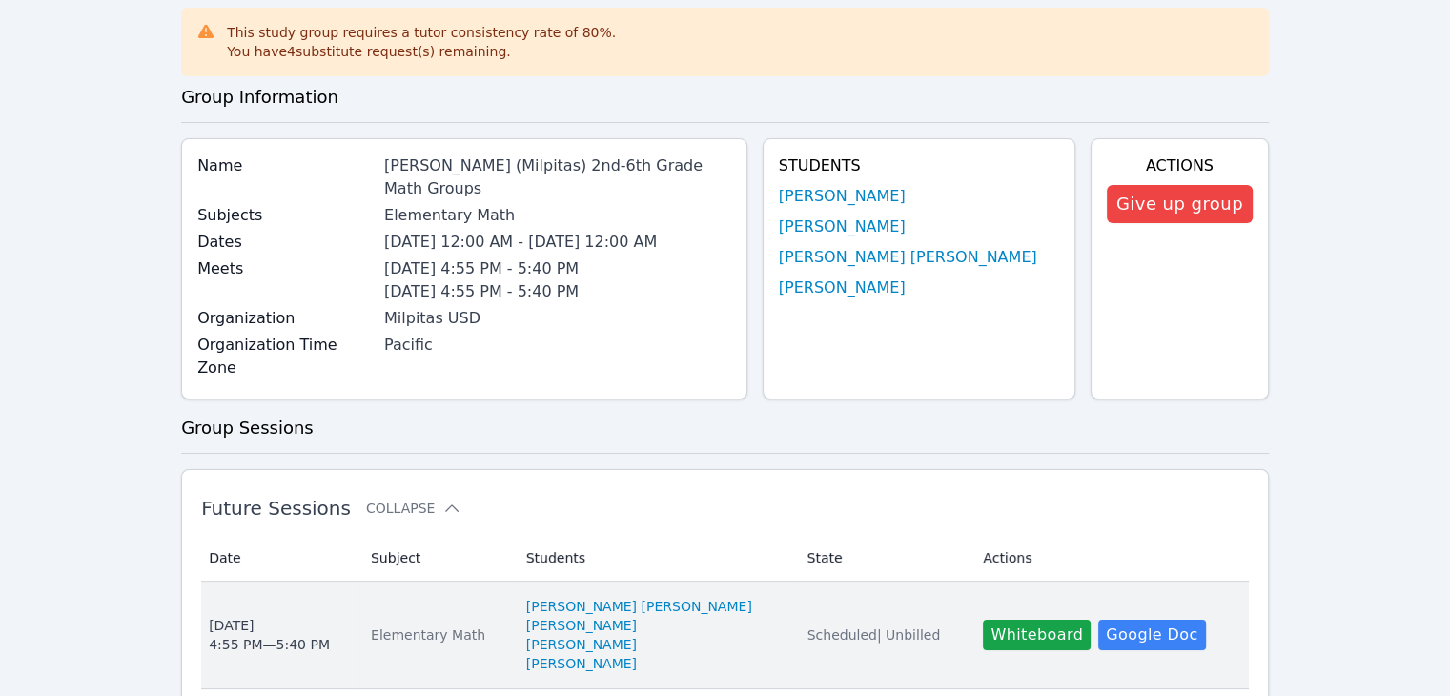
click at [271, 616] on div "Tue Oct 14 4:55 PM — 5:40 PM" at bounding box center [269, 635] width 121 height 38
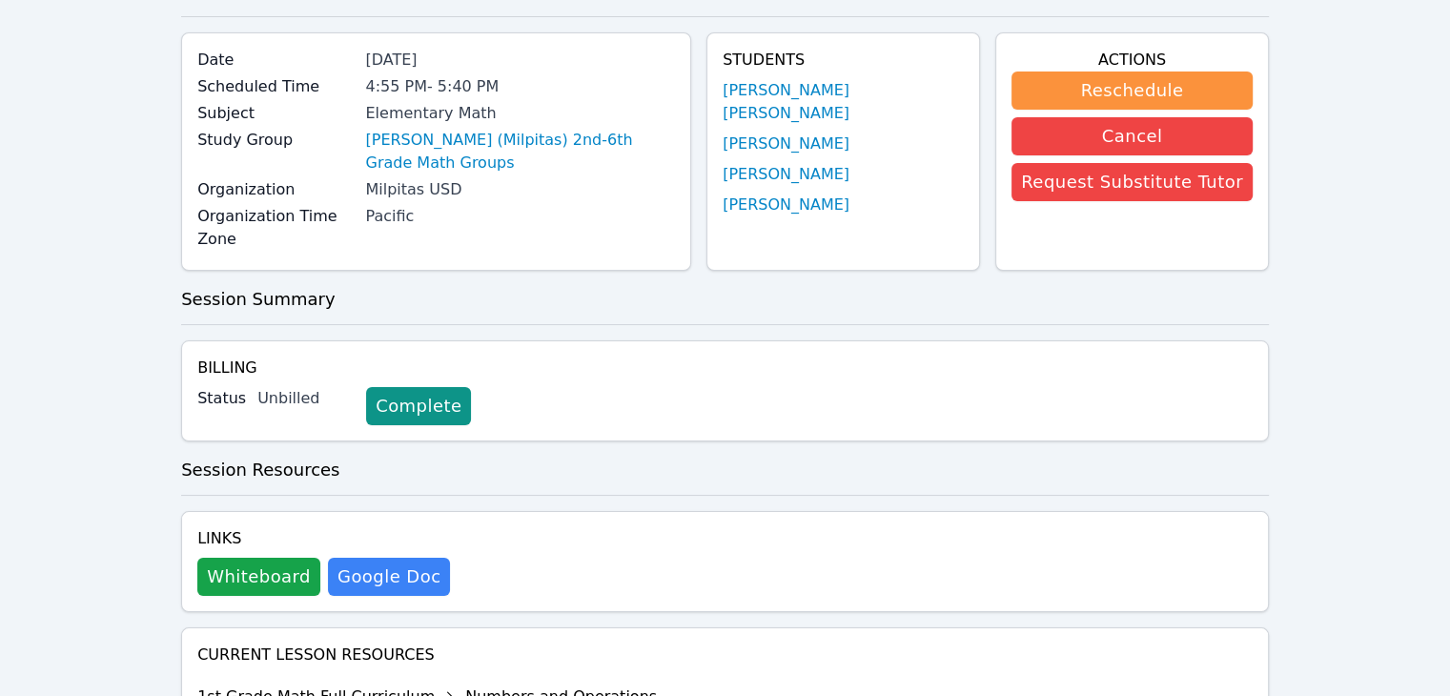
scroll to position [380, 0]
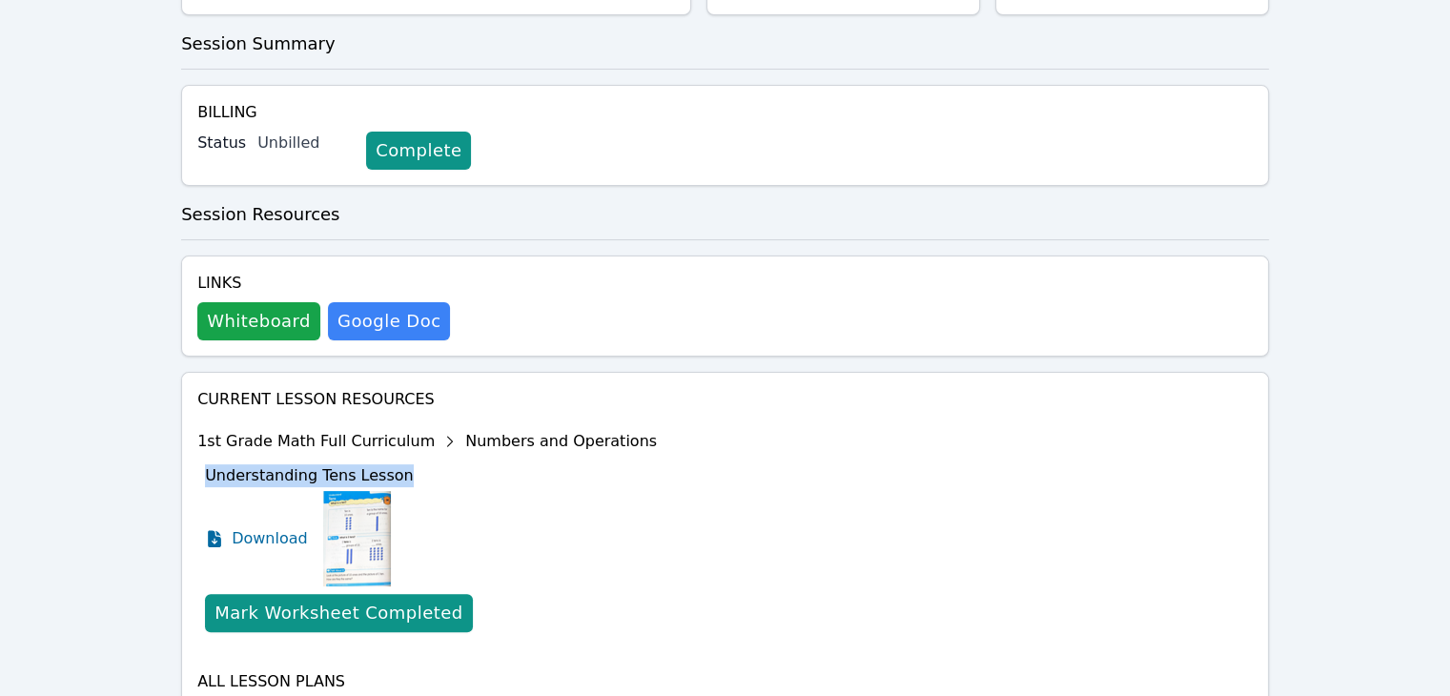
drag, startPoint x: 412, startPoint y: 432, endPoint x: 198, endPoint y: 425, distance: 213.6
click at [198, 425] on li "1st Grade Math Full Curriculum Numbers and Operations Understanding Tens Lesson…" at bounding box center [426, 536] width 459 height 236
copy span "Understanding Tens Lesson"
